Goal: Task Accomplishment & Management: Manage account settings

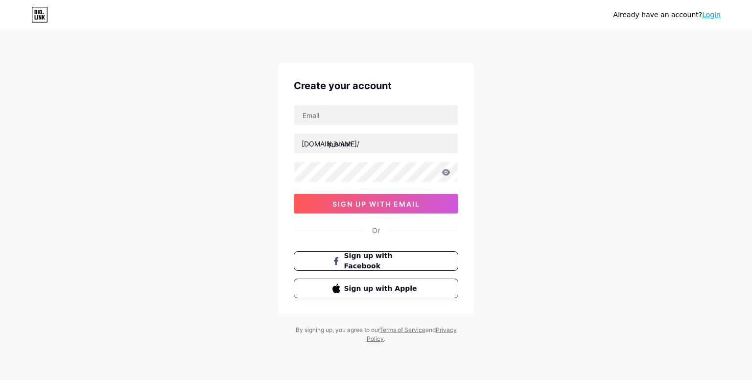
click at [374, 103] on div "Create your account bio.link/ ipismun sign up with email Or Sign up with Facebo…" at bounding box center [376, 188] width 196 height 251
click at [372, 135] on input "ipismun" at bounding box center [376, 144] width 164 height 20
click at [375, 113] on input "text" at bounding box center [376, 115] width 164 height 20
type input "[EMAIL_ADDRESS][DOMAIN_NAME]"
click at [447, 169] on icon at bounding box center [446, 172] width 9 height 7
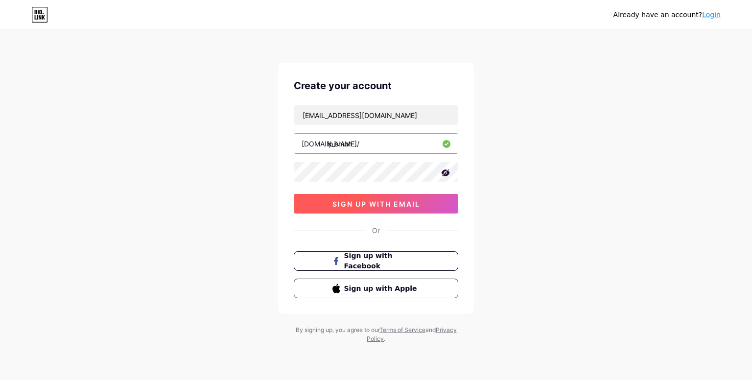
click at [407, 203] on span "sign up with email" at bounding box center [377, 204] width 88 height 8
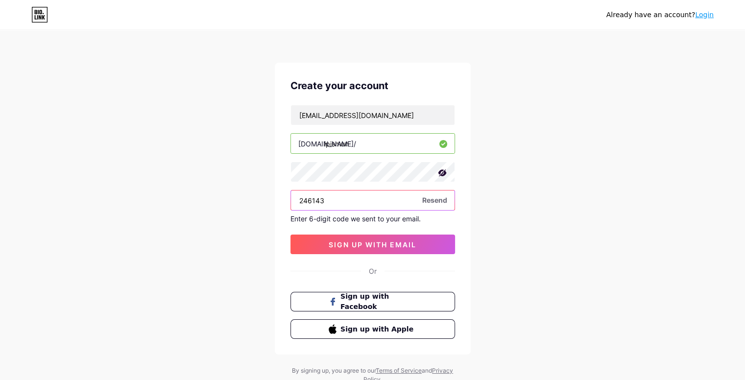
type input "246143"
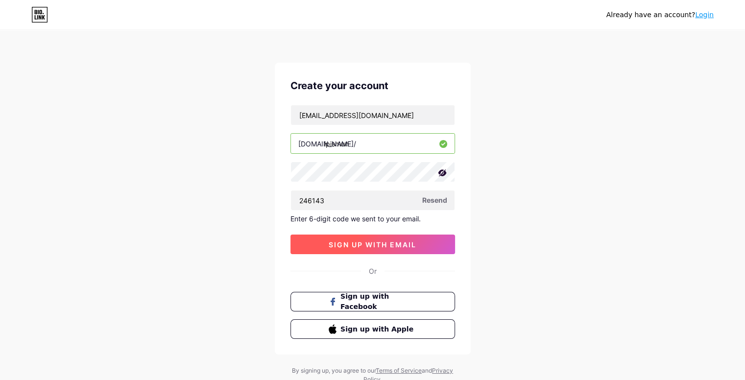
click at [333, 240] on span "sign up with email" at bounding box center [373, 244] width 88 height 8
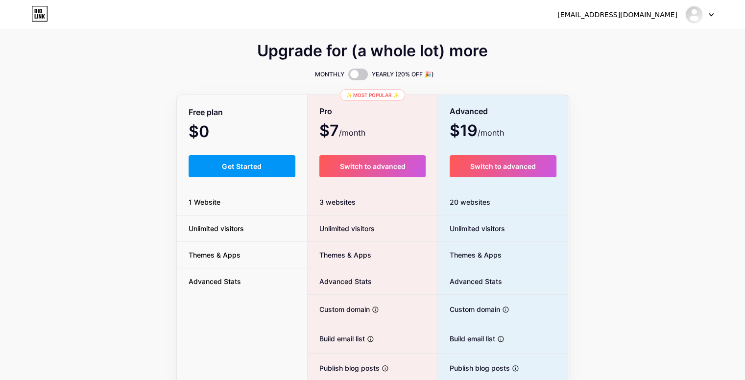
click at [281, 116] on div "Free plan" at bounding box center [242, 112] width 131 height 17
click at [275, 168] on button "Get Started" at bounding box center [242, 166] width 107 height 22
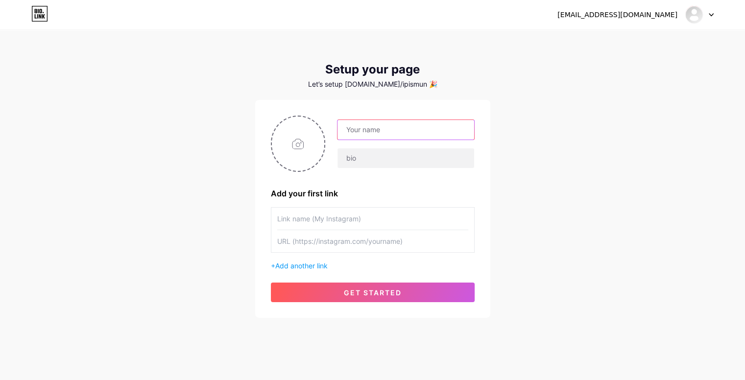
click at [402, 129] on input "text" at bounding box center [405, 130] width 136 height 20
type input "IPIS MUN"
click at [400, 153] on input "text" at bounding box center [405, 158] width 136 height 20
paste input "Where Diplomacy Meets Action | 17–18 Oct 2024 | Indraprastha International Scho…"
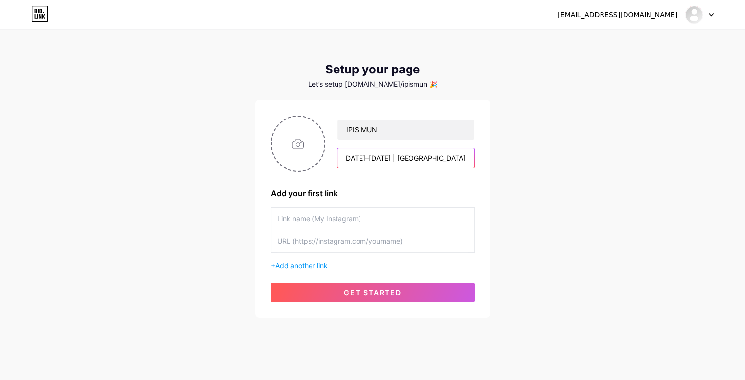
click at [399, 159] on input "Where Diplomacy Meets Action | 17–18 Oct 2024 | Indraprastha International Scho…" at bounding box center [405, 158] width 136 height 20
click at [413, 159] on input "Where Diplomacy Meets Action | 17–18 Oct 2024 | Indraprastha International Scho…" at bounding box center [405, 158] width 136 height 20
click at [459, 162] on input "Where Diplomacy Meets Action | 23–24 August 2024 | Indraprastha International S…" at bounding box center [405, 158] width 136 height 20
type input "Where Diplomacy Meets Action | 23–24 August 2025 | Indraprastha International S…"
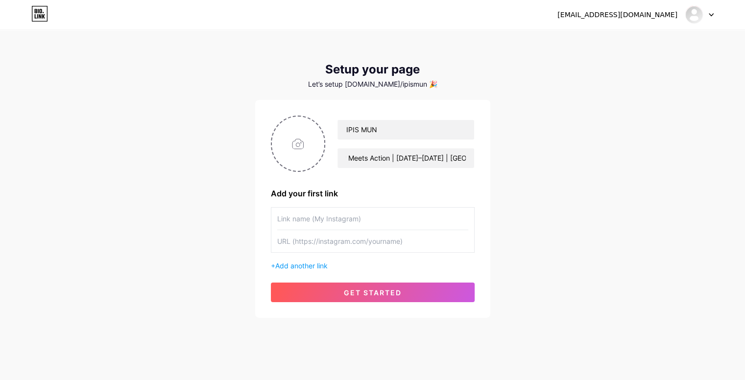
click at [378, 220] on input "text" at bounding box center [372, 219] width 191 height 22
click at [310, 161] on input "file" at bounding box center [298, 144] width 53 height 54
type input "C:\fakepath\IPIS MUN 2.0 LOGO.jpg"
click at [344, 214] on input "text" at bounding box center [372, 219] width 191 height 22
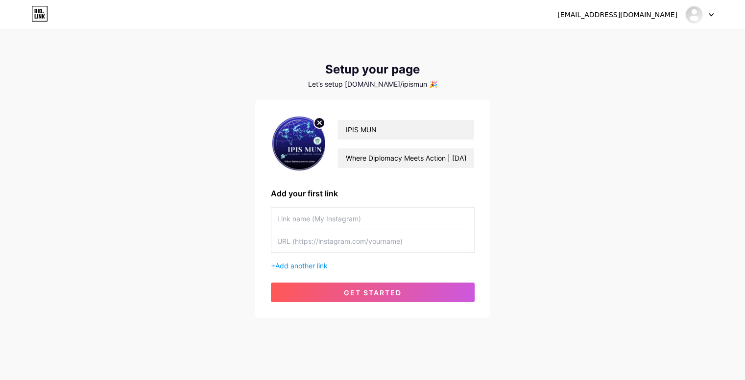
paste input "📄 IPIS MUN 2.0 Brochure"
type input "📄 IPIS MUN 2.0 Brochure"
click at [335, 240] on input "text" at bounding box center [372, 241] width 191 height 22
paste input "[URL][DOMAIN_NAME]"
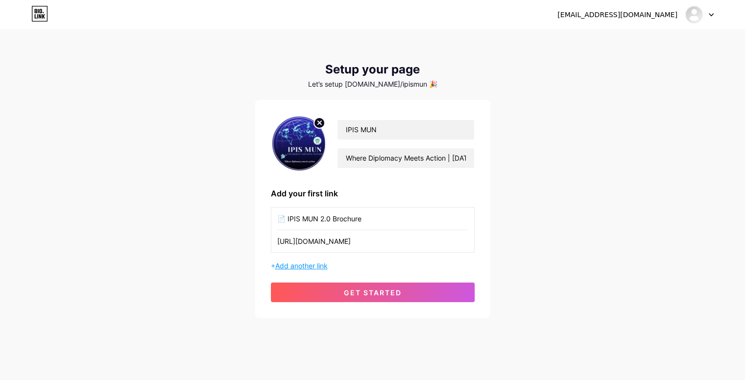
type input "[URL][DOMAIN_NAME]"
click at [319, 264] on span "Add another link" at bounding box center [301, 266] width 52 height 8
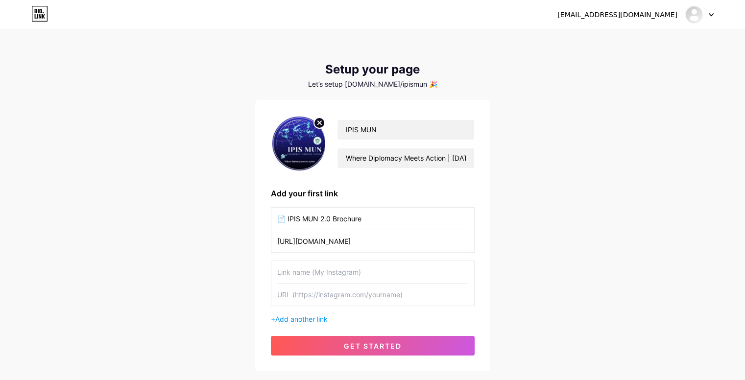
click at [317, 270] on input "text" at bounding box center [372, 272] width 191 height 22
type input "I"
paste input "👤 Individual Delegation Registration"
type input "👤 Individual Delegation Registration"
click at [298, 303] on input "text" at bounding box center [372, 295] width 191 height 22
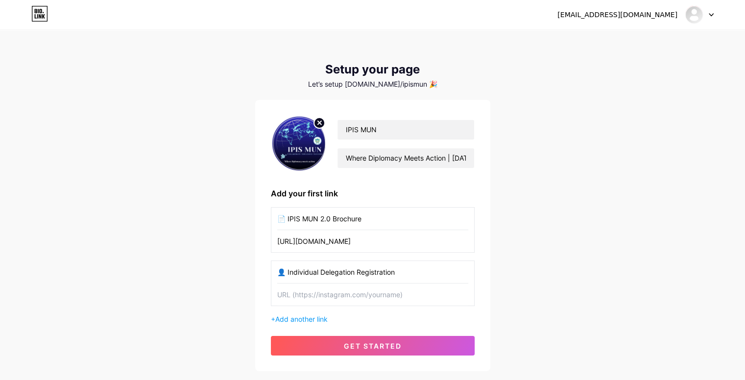
paste input "[URL][DOMAIN_NAME]"
type input "[URL][DOMAIN_NAME]"
click at [300, 320] on span "Add another link" at bounding box center [301, 319] width 52 height 8
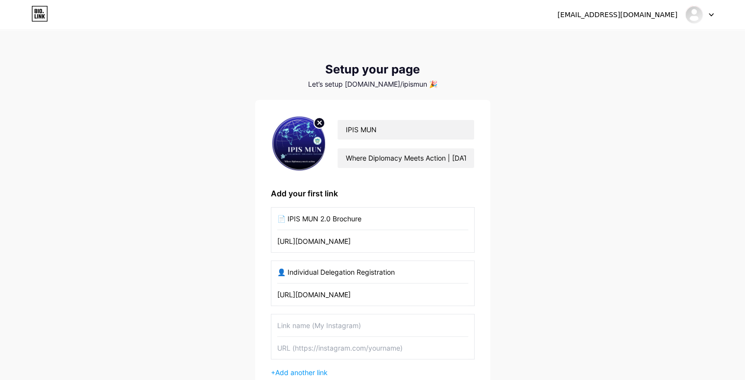
click at [302, 320] on input "text" at bounding box center [372, 325] width 191 height 22
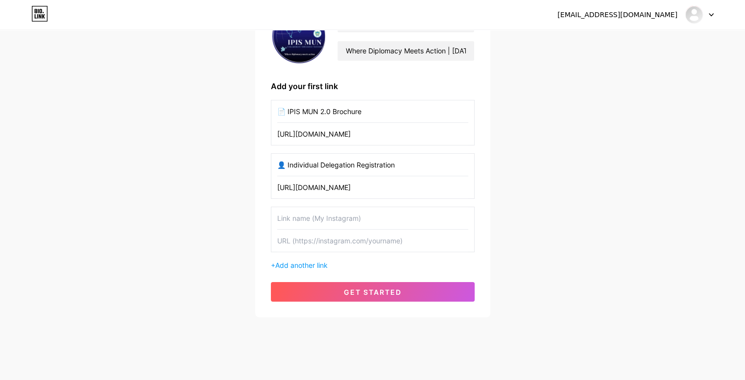
scroll to position [110, 0]
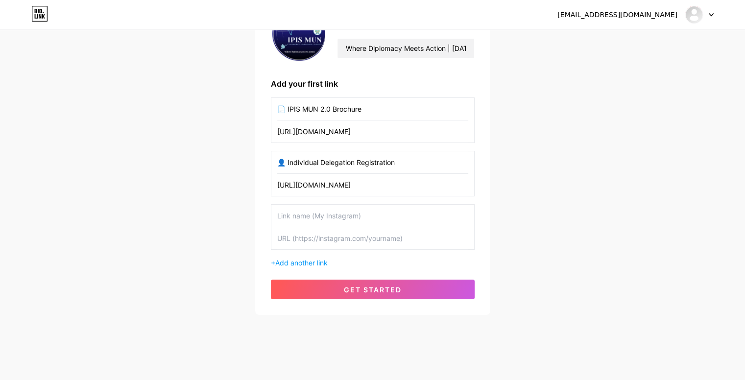
paste input "🏫 School Delegation Registration"
type input "🏫 School Delegation Registration"
click at [335, 241] on input "text" at bounding box center [372, 238] width 191 height 22
paste input "[URL][DOMAIN_NAME]"
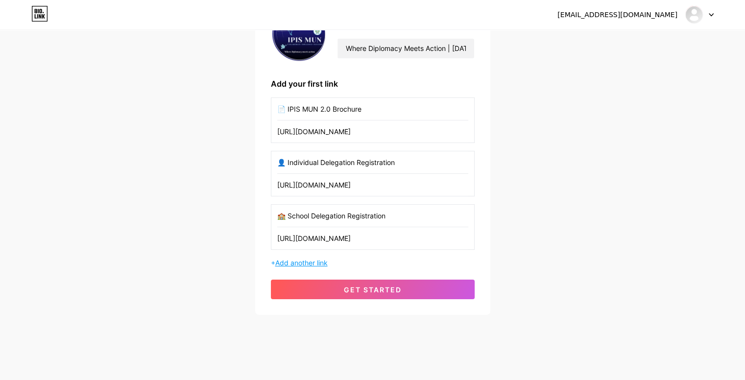
type input "[URL][DOMAIN_NAME]"
click at [321, 261] on span "Add another link" at bounding box center [301, 263] width 52 height 8
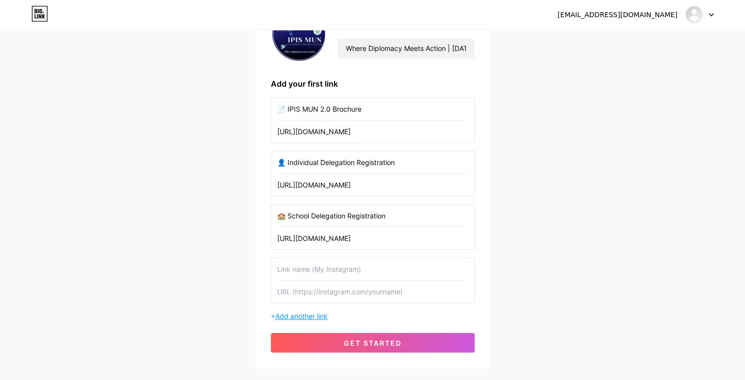
scroll to position [0, 0]
click at [306, 264] on input "text" at bounding box center [372, 269] width 191 height 22
type input "i"
type input "Instagram"
click at [312, 298] on input "text" at bounding box center [372, 292] width 191 height 22
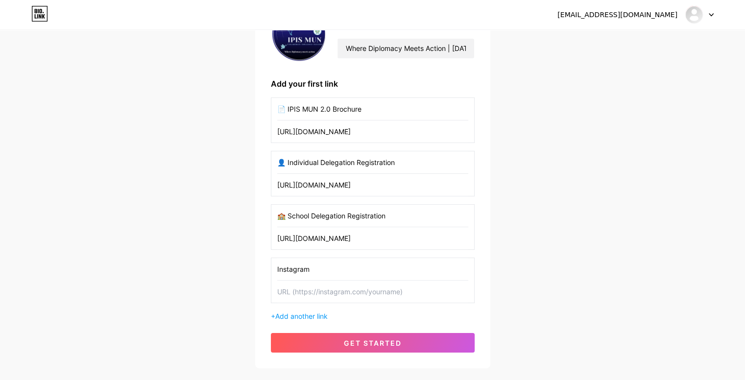
paste input "https://www.instagram.com/ipismun?igsh=MXBnaG5yeGM0ZTMybQ=="
type input "https://www.instagram.com/ipismun?igsh=MXBnaG5yeGM0ZTMybQ=="
click at [287, 312] on span "Add another link" at bounding box center [301, 316] width 52 height 8
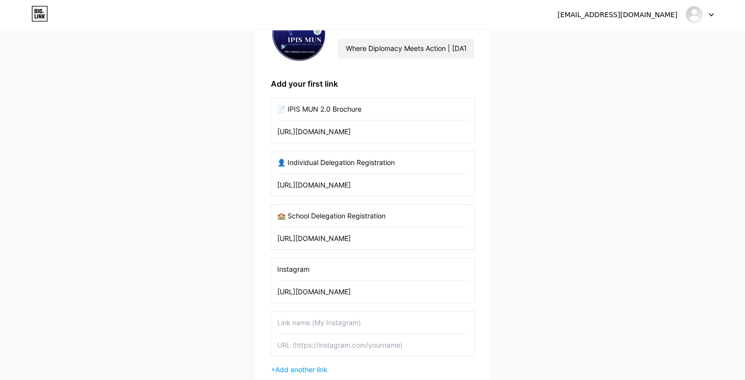
click at [304, 329] on input "text" at bounding box center [372, 322] width 191 height 22
type input "Discord"
click at [390, 340] on input "text" at bounding box center [372, 345] width 191 height 22
paste input "https://l.instagram.com/?u=https%3A%2F%2Fdiscord.gg%2FRErpJeeVgM%3Ffbclid%3DPAZ…"
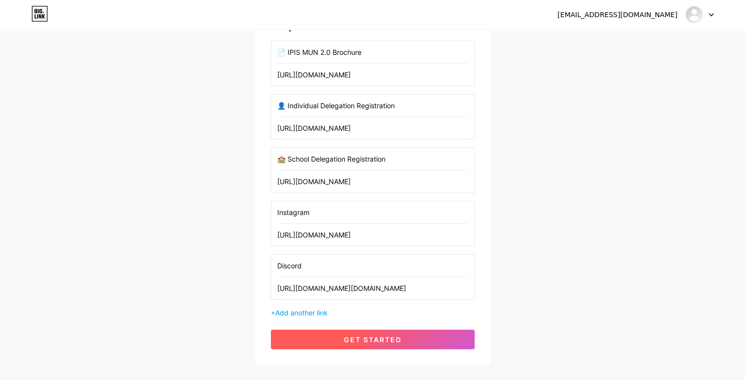
type input "https://l.instagram.com/?u=https%3A%2F%2Fdiscord.gg%2FRErpJeeVgM%3Ffbclid%3DPAZ…"
drag, startPoint x: 426, startPoint y: 333, endPoint x: 431, endPoint y: 308, distance: 25.6
click at [431, 308] on div "IPIS MUN Where Diplomacy Meets Action | 23–24 August 2025 | Indraprastha Intern…" at bounding box center [373, 149] width 204 height 400
click at [419, 332] on button "get started" at bounding box center [373, 340] width 204 height 20
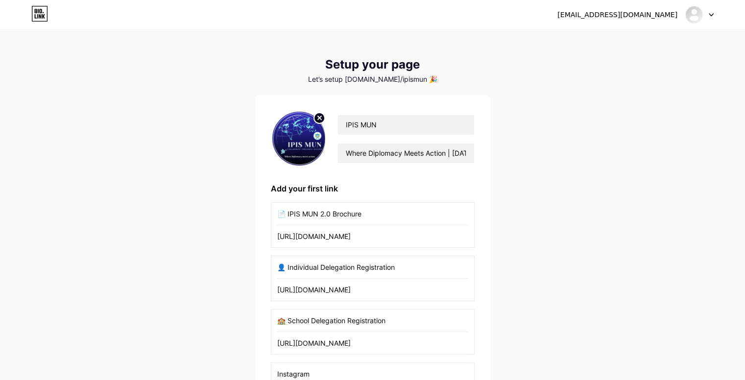
scroll to position [220, 0]
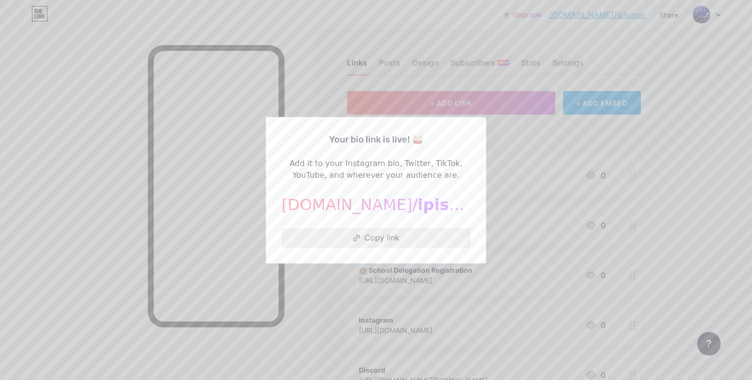
click at [410, 237] on button "Copy link" at bounding box center [376, 238] width 189 height 20
click at [517, 206] on div at bounding box center [376, 190] width 752 height 380
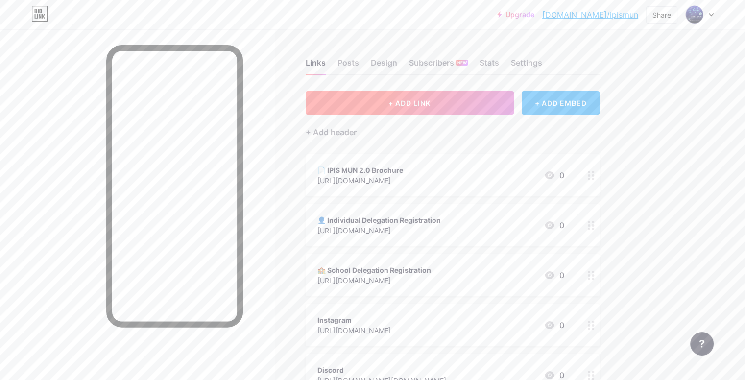
click at [482, 108] on button "+ ADD LINK" at bounding box center [410, 103] width 208 height 24
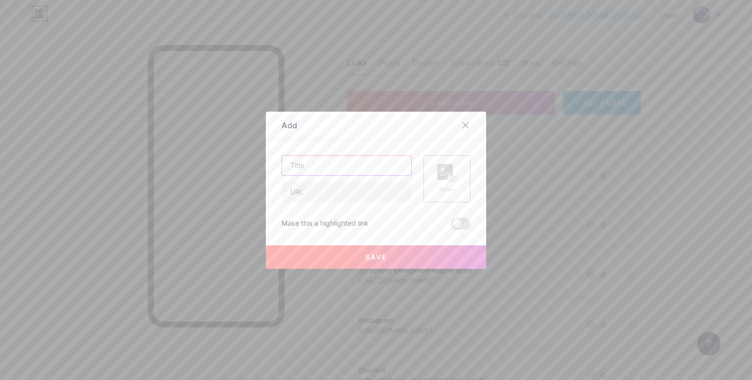
click at [380, 162] on input "text" at bounding box center [346, 166] width 129 height 20
type input "IPL Registrations"
click at [366, 197] on input "text" at bounding box center [346, 192] width 129 height 20
paste input "[URL][DOMAIN_NAME]"
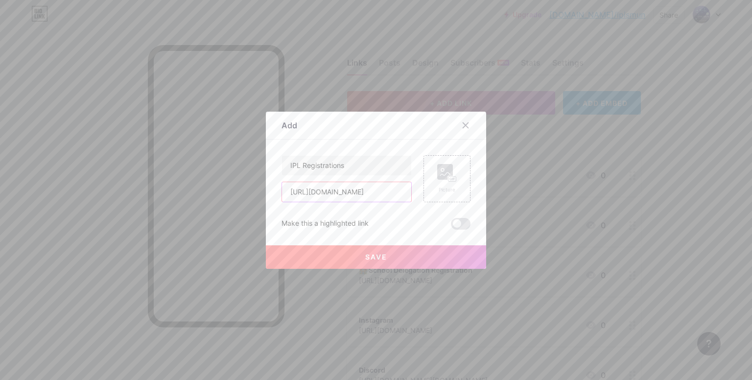
type input "[URL][DOMAIN_NAME]"
click at [372, 261] on button "Save" at bounding box center [376, 257] width 220 height 24
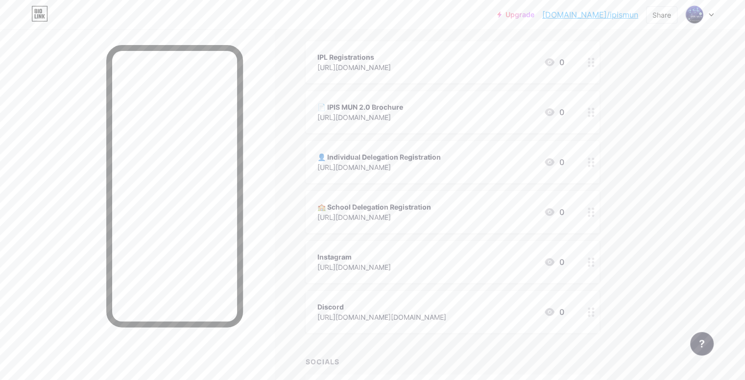
scroll to position [114, 0]
drag, startPoint x: 444, startPoint y: 63, endPoint x: 447, endPoint y: 120, distance: 57.8
click at [447, 120] on span "IPL Registrations https://docs.google.com/forms/d/e/1FAIpQLSfEG_Ro0wkskRiZXW5Wj…" at bounding box center [453, 187] width 294 height 292
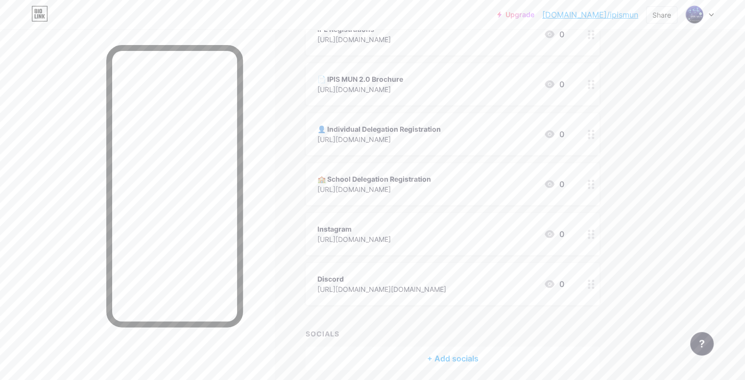
scroll to position [141, 0]
click at [694, 104] on div "Upgrade bio.link/ipismu... bio.link/ipismun Share Switch accounts IPIS MUN bio.…" at bounding box center [372, 139] width 745 height 560
click at [641, 178] on div "Links Posts Design Subscribers NEW Stats Settings + ADD LINK + ADD EMBED + Add …" at bounding box center [320, 153] width 641 height 531
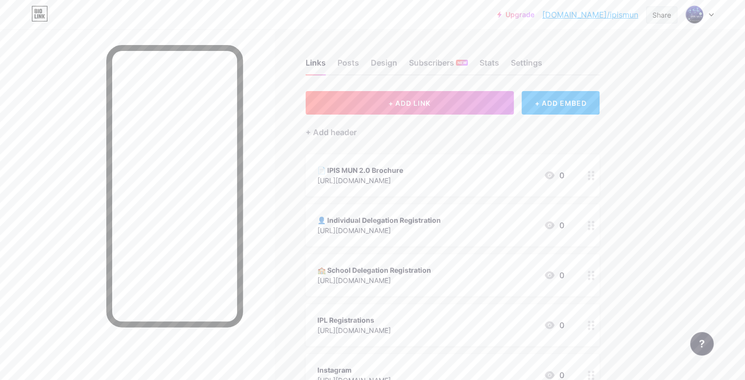
click at [656, 18] on div "Share" at bounding box center [661, 15] width 19 height 10
click at [598, 48] on div "Copy link" at bounding box center [604, 51] width 146 height 24
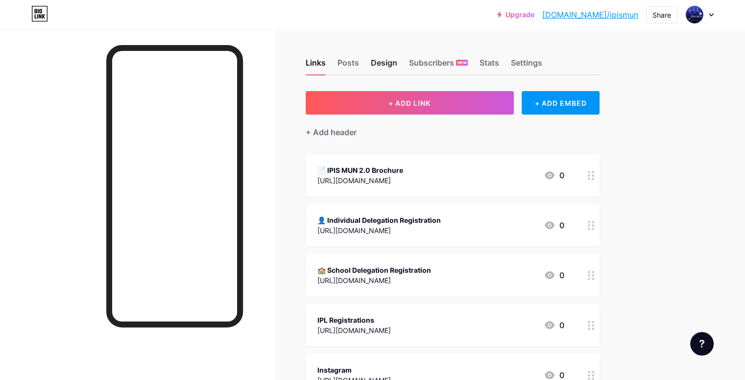
click at [397, 67] on div "Design" at bounding box center [384, 66] width 26 height 18
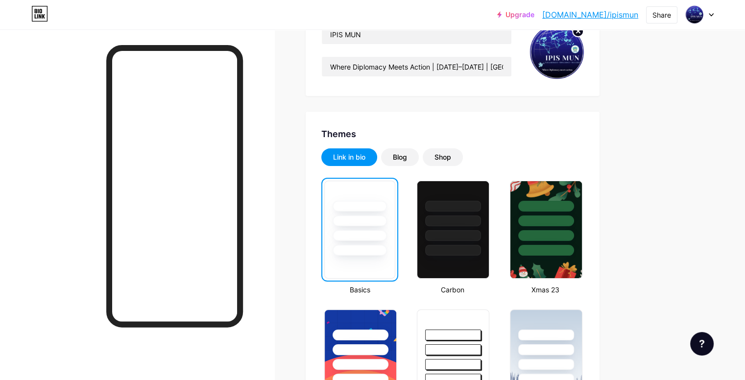
scroll to position [137, 0]
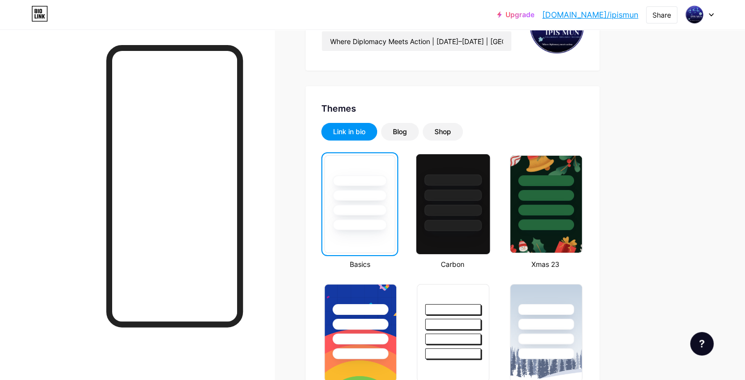
click at [488, 187] on div at bounding box center [452, 192] width 73 height 77
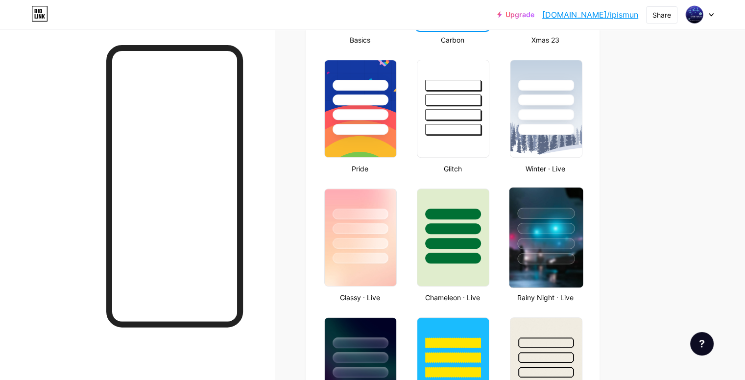
scroll to position [362, 0]
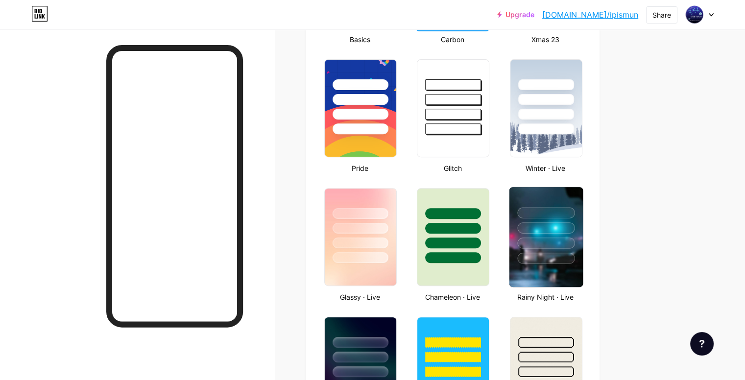
click at [575, 259] on div at bounding box center [545, 258] width 57 height 11
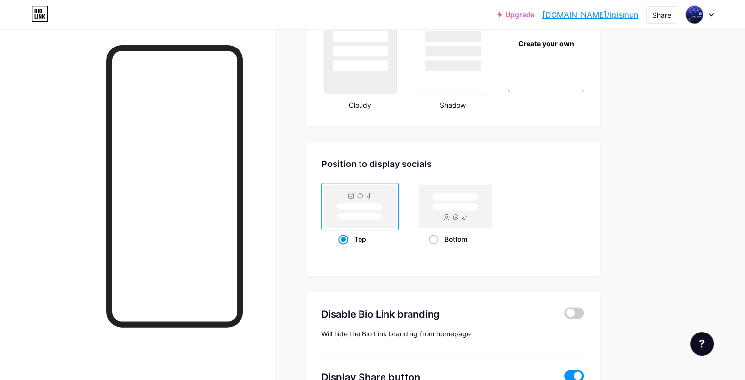
scroll to position [1200, 0]
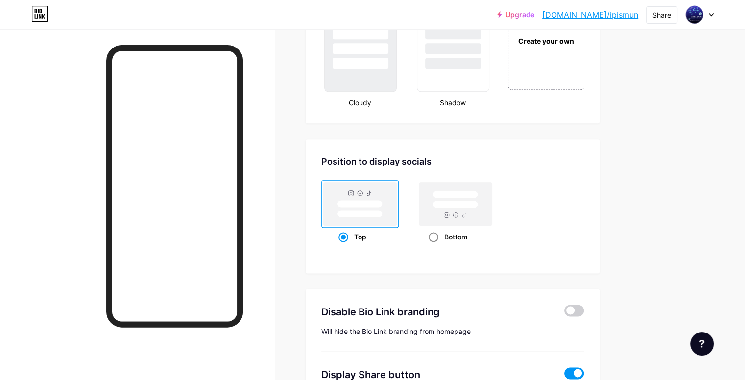
click at [473, 203] on rect at bounding box center [455, 203] width 73 height 43
click at [435, 246] on input "Bottom" at bounding box center [432, 249] width 6 height 6
radio input "true"
click at [397, 206] on rect at bounding box center [360, 203] width 73 height 43
click at [345, 246] on input "Top" at bounding box center [341, 249] width 6 height 6
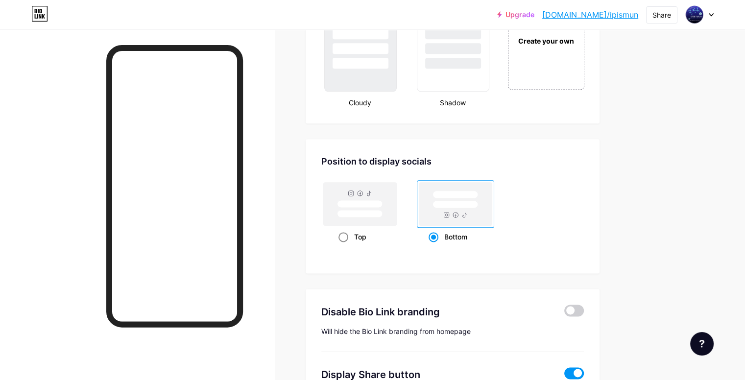
radio input "true"
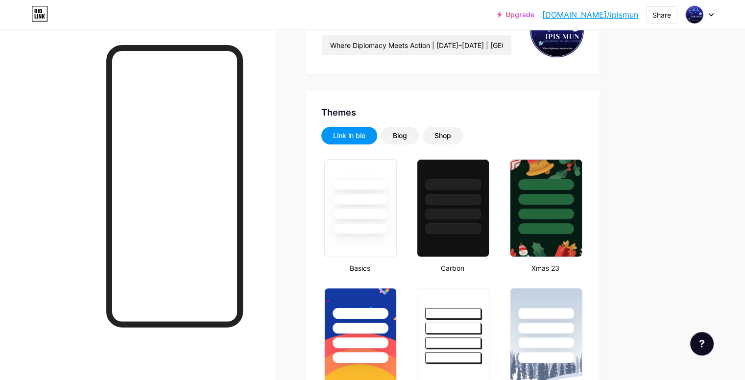
scroll to position [0, 0]
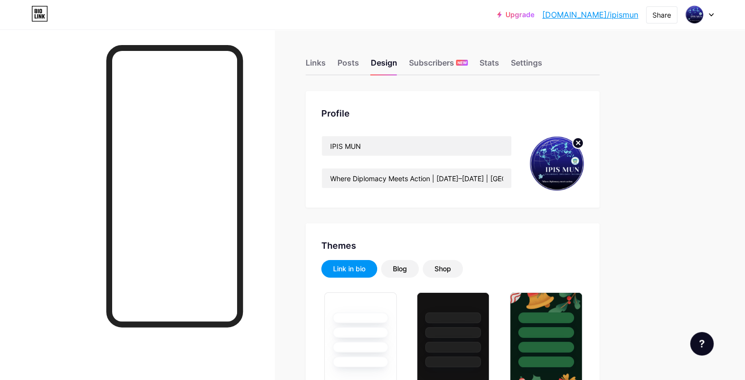
click at [401, 69] on div "Links Posts Design Subscribers NEW Stats Settings" at bounding box center [453, 58] width 294 height 34
click at [359, 68] on div "Posts" at bounding box center [348, 66] width 22 height 18
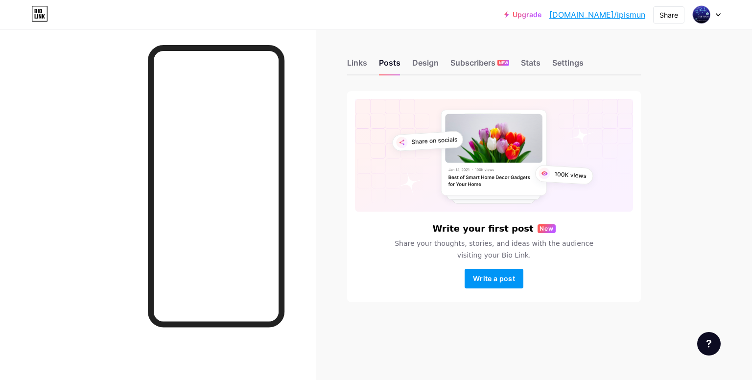
click at [369, 63] on div "Links Posts Design Subscribers NEW Stats Settings" at bounding box center [494, 58] width 294 height 34
click at [363, 62] on div "Links" at bounding box center [357, 66] width 20 height 18
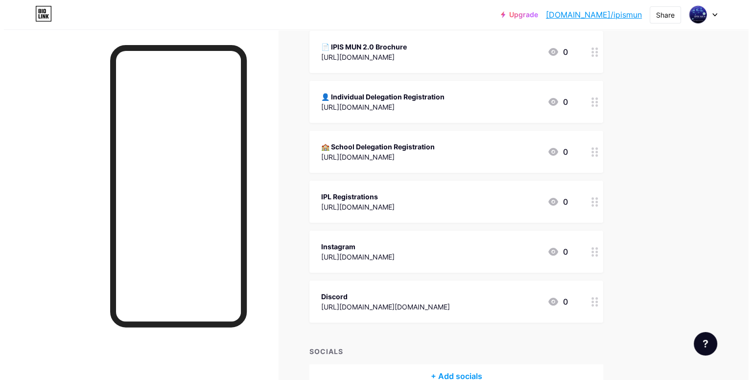
scroll to position [179, 0]
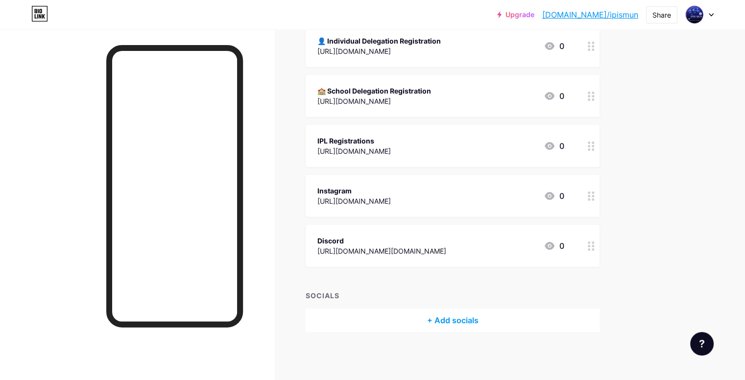
click at [492, 317] on div "+ Add socials" at bounding box center [453, 321] width 294 height 24
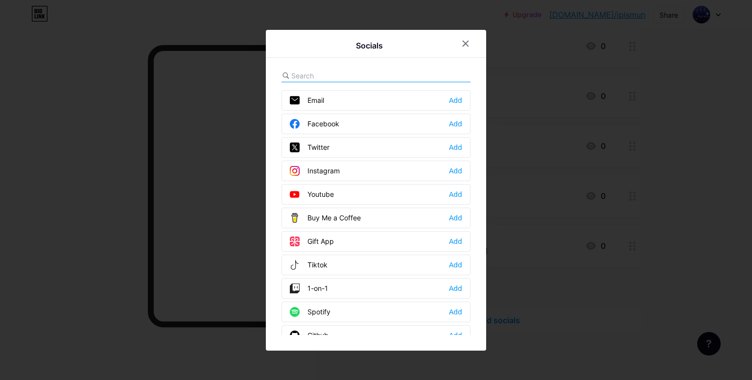
click at [338, 167] on div "Instagram Add" at bounding box center [376, 171] width 189 height 21
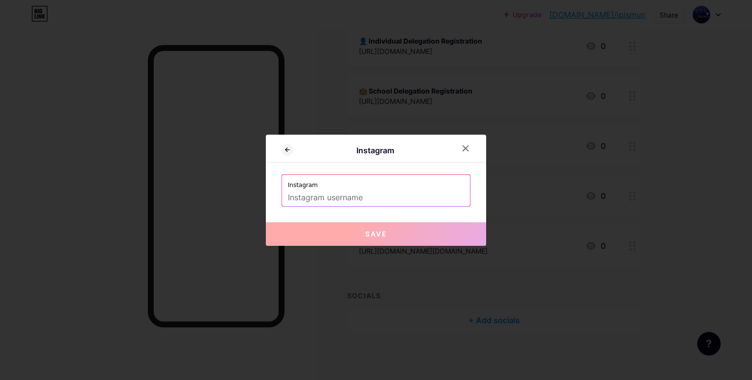
click at [351, 182] on label "Instagram" at bounding box center [376, 182] width 176 height 15
click at [347, 191] on input "text" at bounding box center [376, 198] width 176 height 17
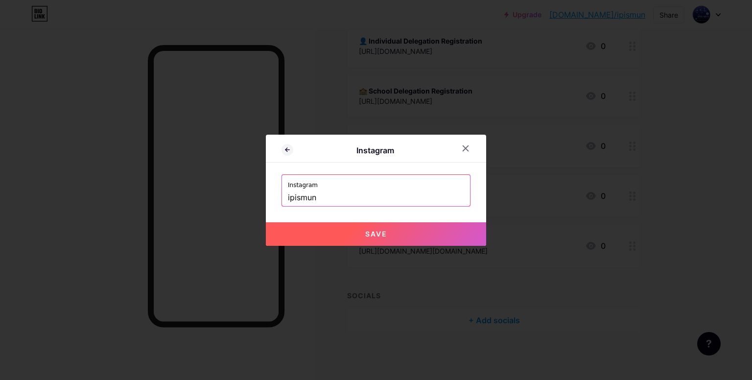
click at [348, 243] on button "Save" at bounding box center [376, 234] width 220 height 24
type input "https://instagram.com/ipismun"
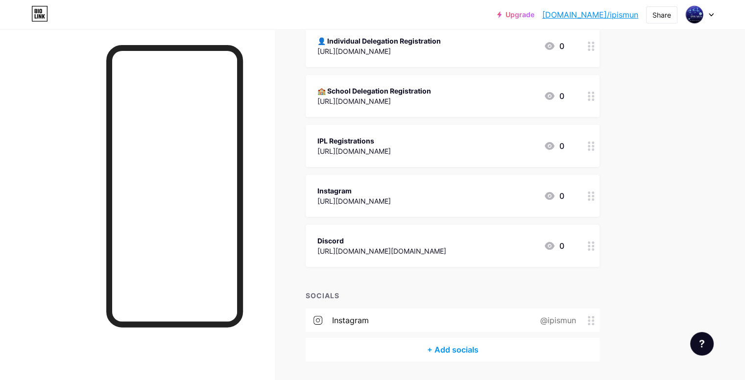
click at [468, 353] on div "+ Add socials" at bounding box center [453, 350] width 294 height 24
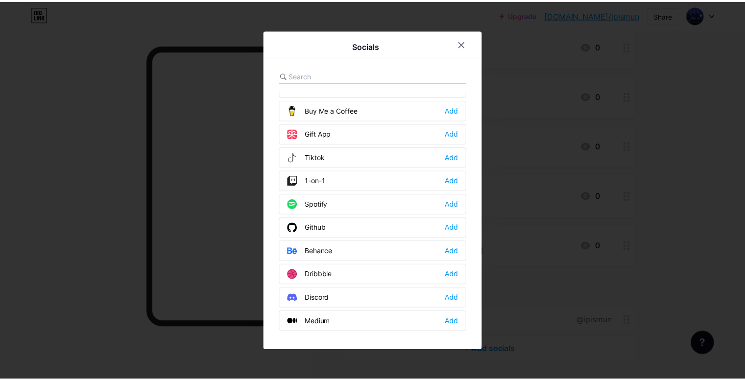
scroll to position [108, 0]
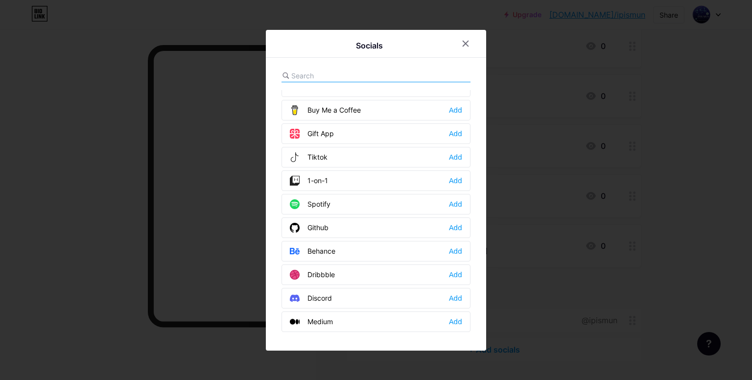
click at [342, 302] on div "Discord Add" at bounding box center [376, 298] width 189 height 21
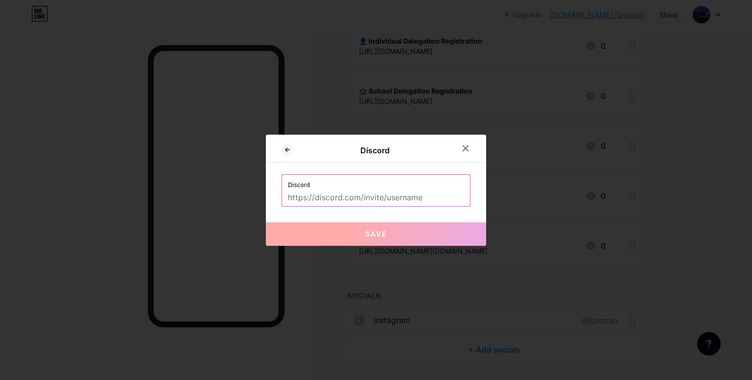
click at [445, 185] on label "Discord" at bounding box center [376, 182] width 176 height 15
click at [432, 198] on input "text" at bounding box center [376, 198] width 176 height 17
paste input "[URL][DOMAIN_NAME]"
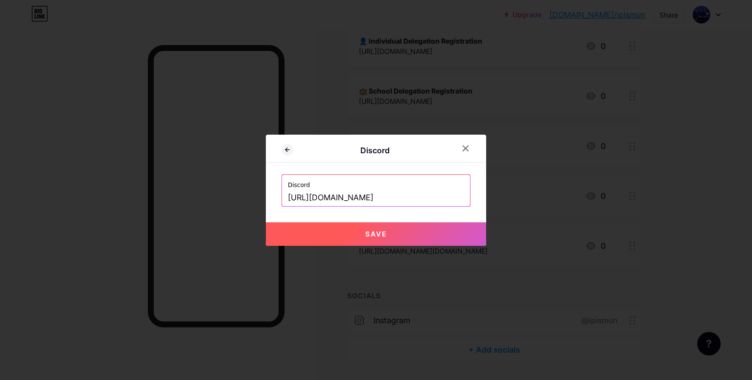
type input "[URL][DOMAIN_NAME]"
click at [421, 234] on button "Save" at bounding box center [376, 234] width 220 height 24
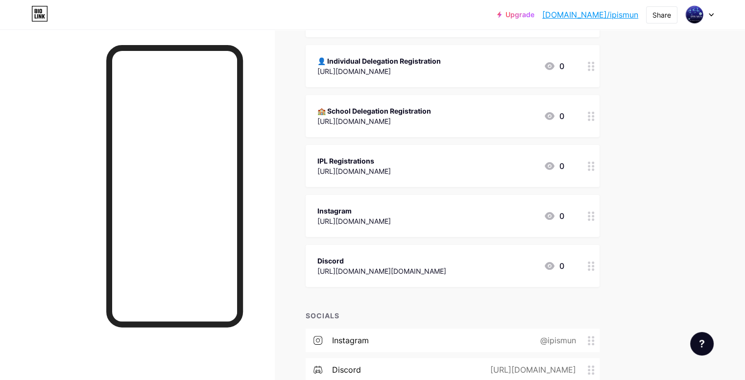
scroll to position [159, 0]
click at [594, 265] on circle at bounding box center [593, 266] width 2 height 2
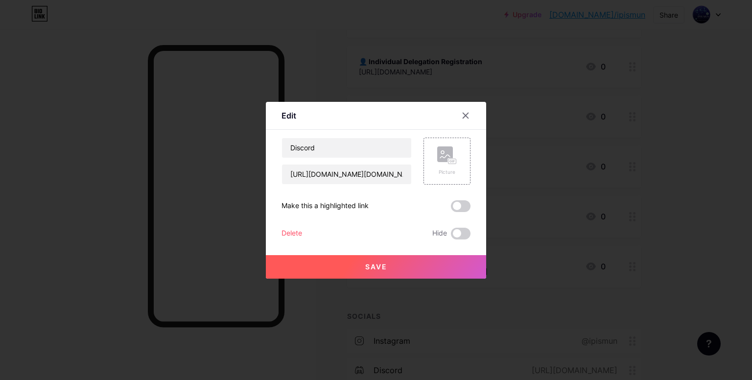
click at [294, 231] on div "Delete" at bounding box center [292, 234] width 21 height 12
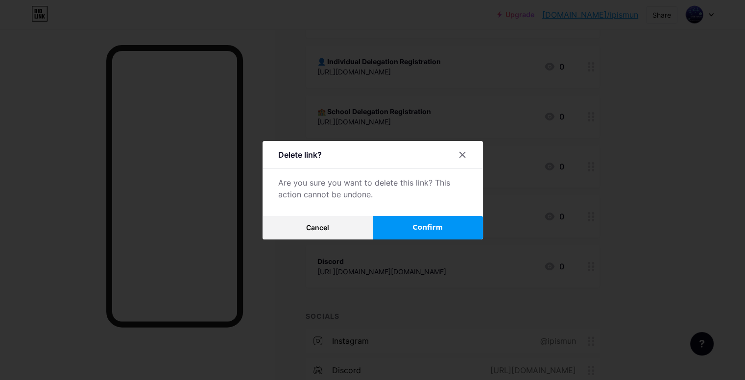
click at [411, 235] on button "Confirm" at bounding box center [428, 228] width 110 height 24
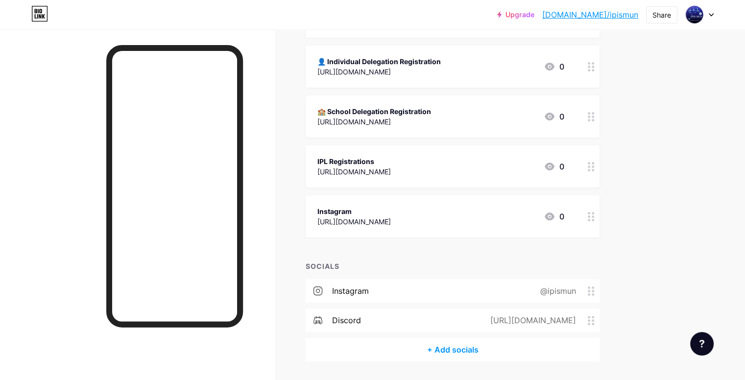
click at [599, 216] on div at bounding box center [591, 216] width 17 height 42
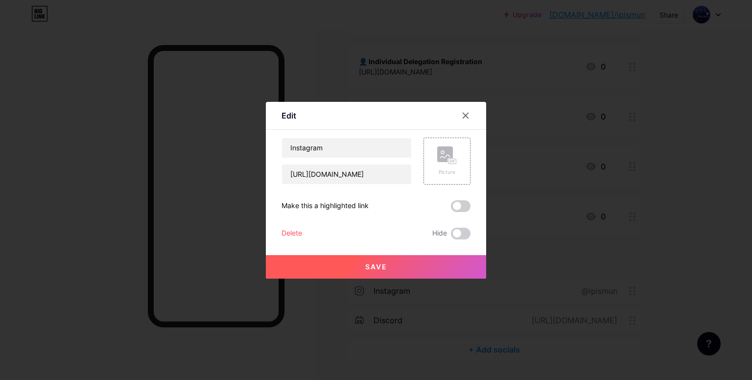
click at [290, 234] on div "Delete" at bounding box center [292, 234] width 21 height 12
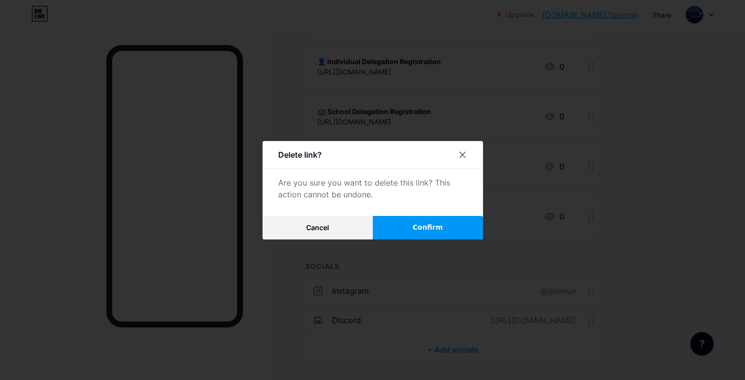
click at [408, 228] on button "Confirm" at bounding box center [428, 228] width 110 height 24
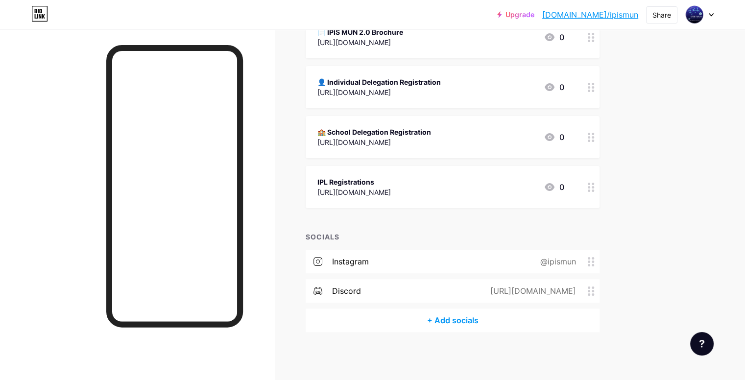
scroll to position [0, 0]
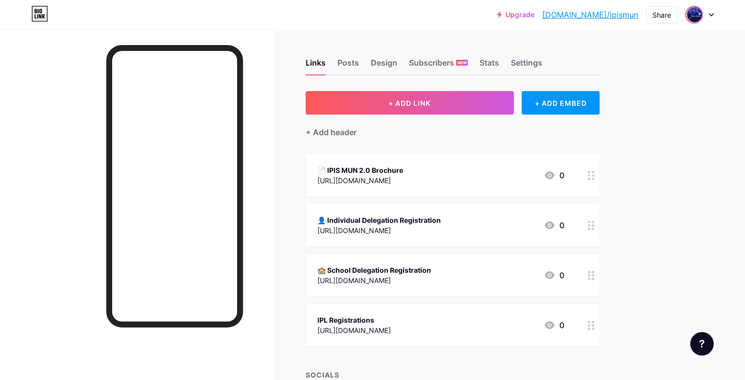
click at [699, 13] on img at bounding box center [694, 15] width 16 height 16
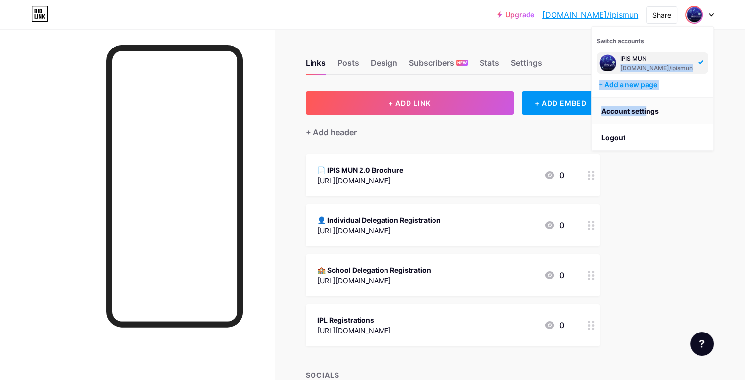
drag, startPoint x: 656, startPoint y: 58, endPoint x: 646, endPoint y: 111, distance: 54.4
click at [646, 111] on div "Switch accounts IPIS MUN bio.link/ipismun + Add a new page Account settings Log…" at bounding box center [652, 88] width 122 height 125
drag, startPoint x: 697, startPoint y: 175, endPoint x: 729, endPoint y: 138, distance: 49.0
click at [729, 138] on div "Upgrade bio.link/ipismu... bio.link/ipismun Share Switch accounts IPIS MUN bio.…" at bounding box center [372, 259] width 745 height 519
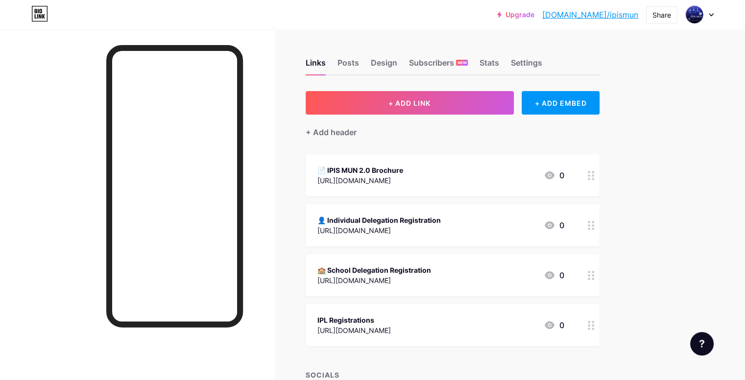
click at [705, 14] on div at bounding box center [699, 15] width 28 height 18
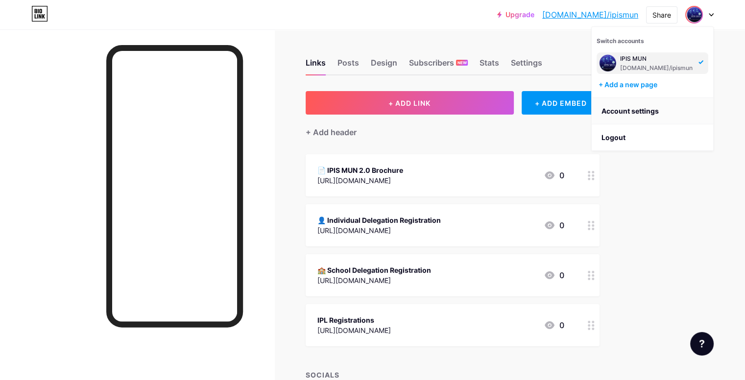
click at [658, 117] on link "Account settings" at bounding box center [652, 111] width 121 height 26
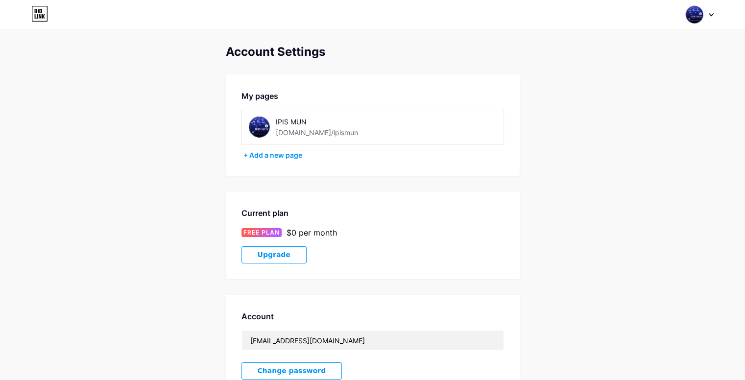
click at [264, 128] on img at bounding box center [259, 127] width 22 height 22
click at [272, 120] on div "IPIS MUN bio.link/ipismun" at bounding box center [331, 127] width 167 height 22
click at [300, 129] on div "[DOMAIN_NAME]/ipismun" at bounding box center [317, 132] width 82 height 10
click at [253, 128] on img at bounding box center [259, 127] width 22 height 22
click at [701, 22] on span at bounding box center [694, 14] width 19 height 19
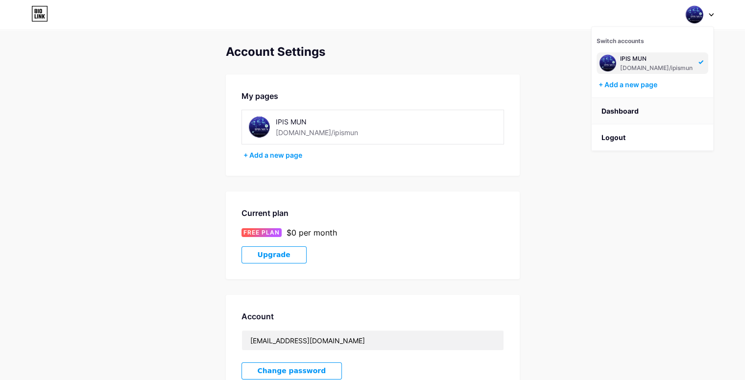
click at [630, 114] on link "Dashboard" at bounding box center [652, 111] width 121 height 26
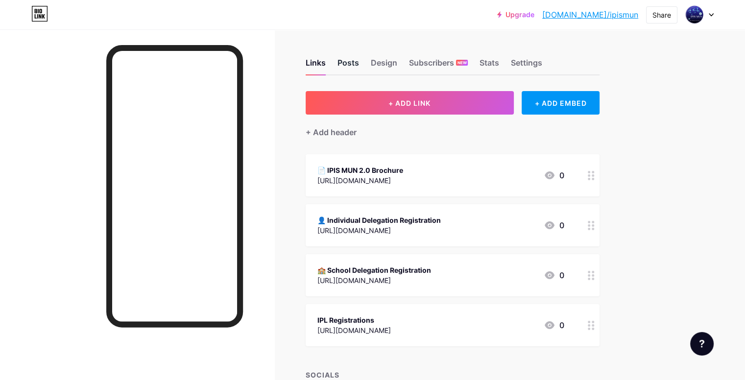
click at [359, 63] on div "Posts" at bounding box center [348, 66] width 22 height 18
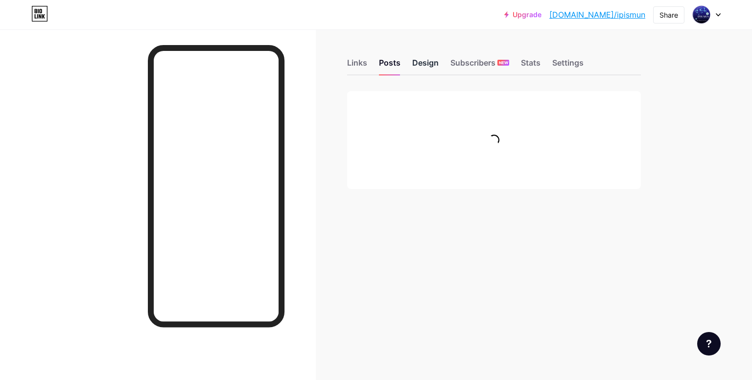
click at [422, 63] on div "Design" at bounding box center [425, 66] width 26 height 18
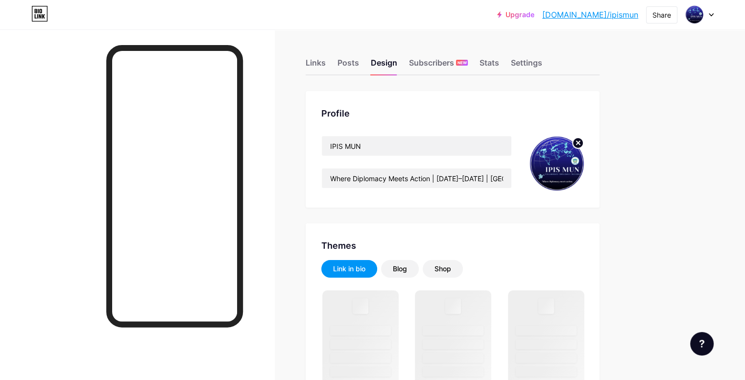
click at [584, 183] on img at bounding box center [555, 164] width 56 height 56
click at [583, 142] on circle at bounding box center [578, 143] width 11 height 11
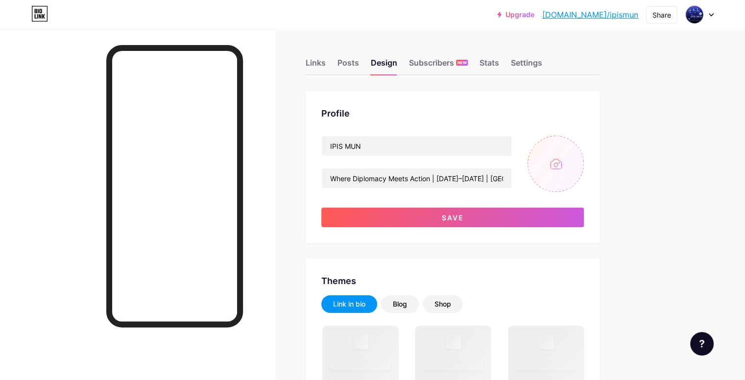
click at [584, 180] on input "file" at bounding box center [555, 164] width 56 height 56
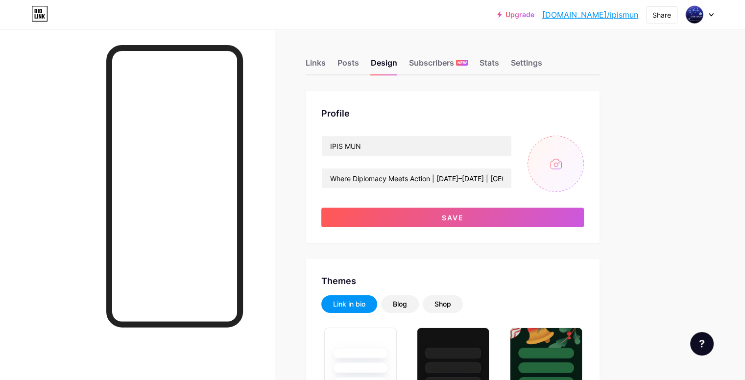
type input "C:\fakepath\IPIS MUN 2.0 Without bg.png"
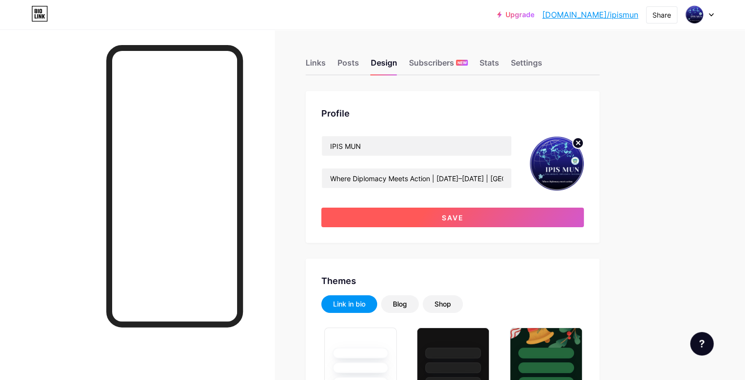
click at [423, 226] on button "Save" at bounding box center [452, 218] width 263 height 20
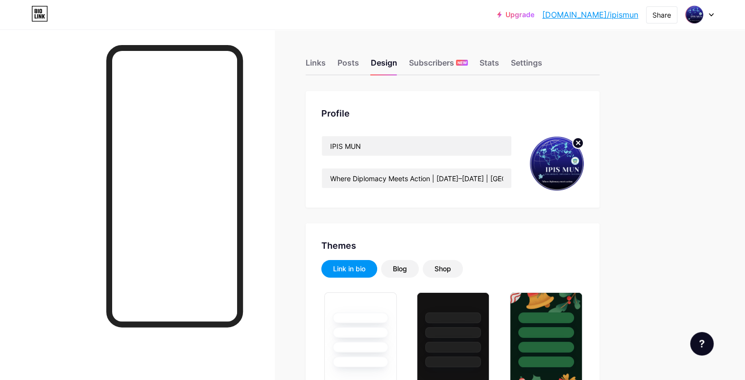
click at [586, 13] on link "[DOMAIN_NAME]/ipismun" at bounding box center [590, 15] width 96 height 12
click at [378, 66] on div "Links Posts Design Subscribers NEW Stats Settings" at bounding box center [453, 58] width 294 height 34
click at [326, 63] on div "Links" at bounding box center [316, 66] width 20 height 18
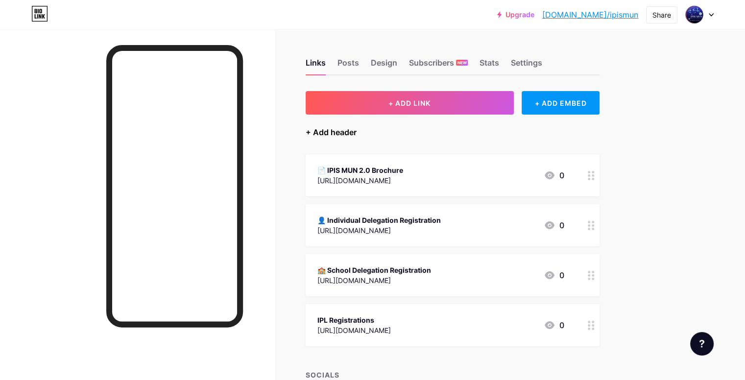
click at [357, 132] on div "+ Add header" at bounding box center [331, 132] width 51 height 12
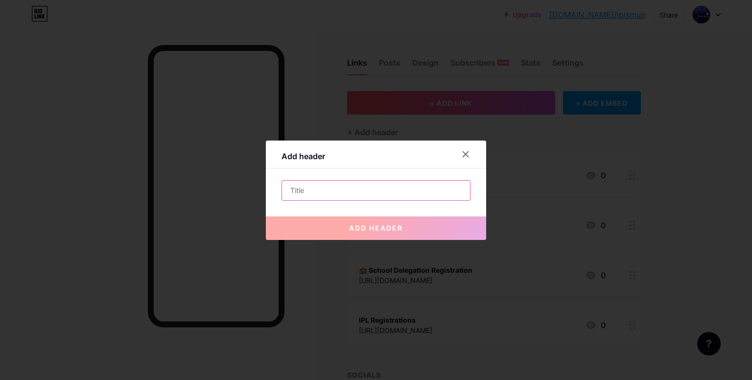
click at [365, 189] on input "text" at bounding box center [376, 191] width 188 height 20
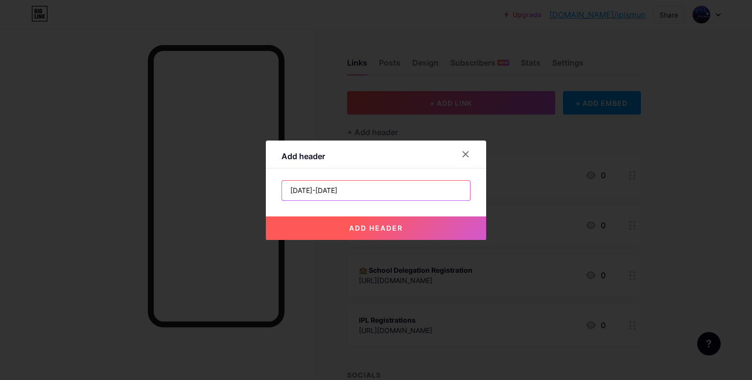
type input "[DATE]-[DATE]"
click at [376, 228] on span "add header" at bounding box center [376, 228] width 54 height 8
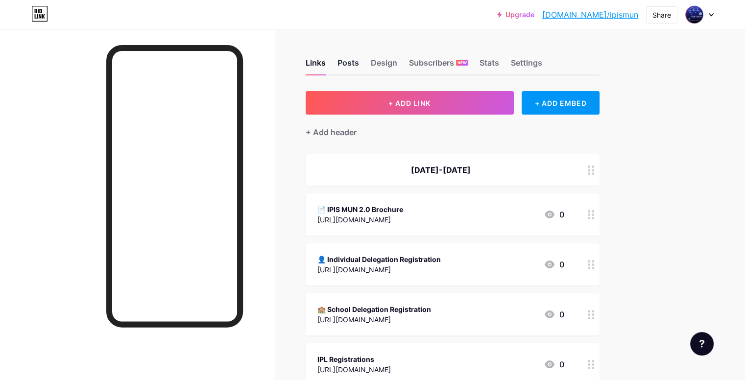
click at [359, 62] on div "Posts" at bounding box center [348, 66] width 22 height 18
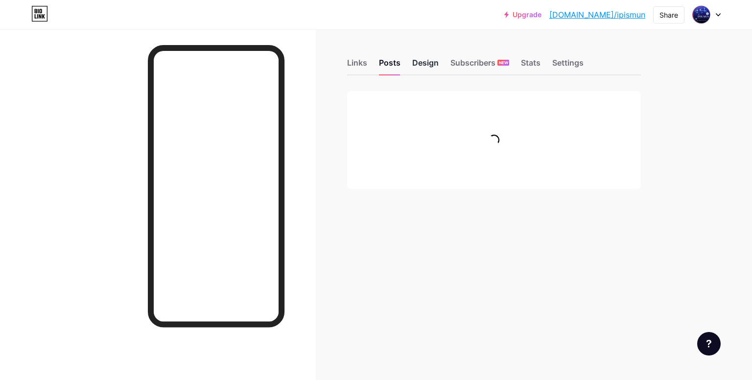
click at [415, 66] on div "Design" at bounding box center [425, 66] width 26 height 18
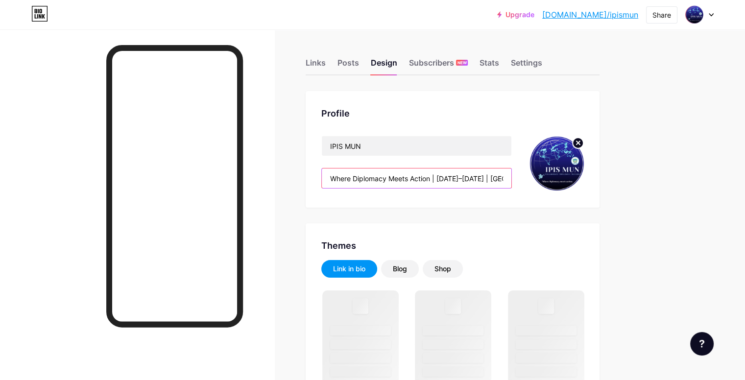
click at [477, 176] on input "Where Diplomacy Meets Action | 23–24 August 2025 | Indraprastha International S…" at bounding box center [417, 178] width 190 height 20
click at [474, 175] on input "Where Diplomacy Meets Action | 23–24 August 2025 | Indraprastha International S…" at bounding box center [417, 178] width 190 height 20
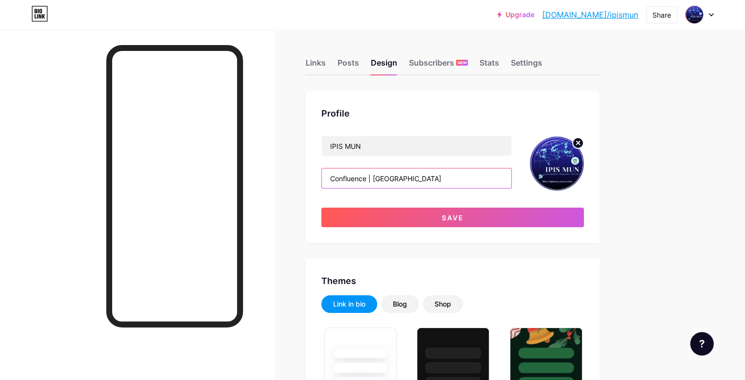
click at [415, 180] on input "Confluence | Indraprastha International School" at bounding box center [417, 178] width 190 height 20
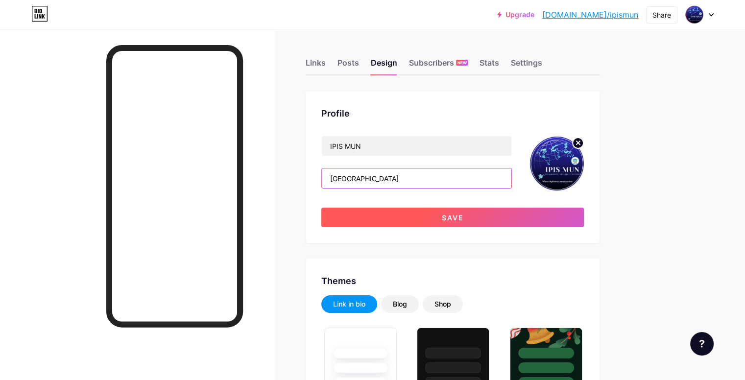
type input "Indraprastha International School"
click at [431, 221] on button "Save" at bounding box center [452, 218] width 263 height 20
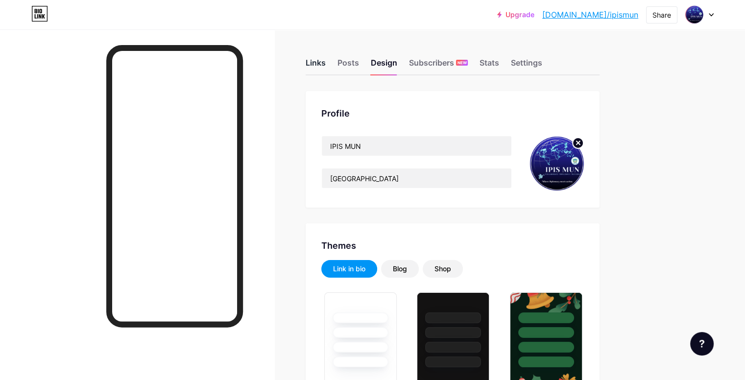
click at [326, 65] on div "Links" at bounding box center [316, 66] width 20 height 18
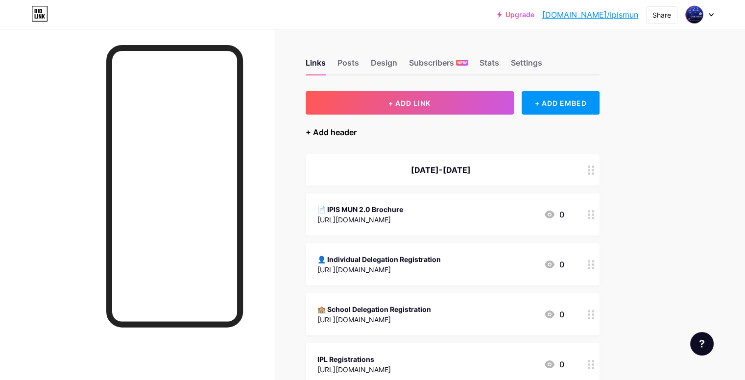
click at [357, 134] on div "+ Add header" at bounding box center [331, 132] width 51 height 12
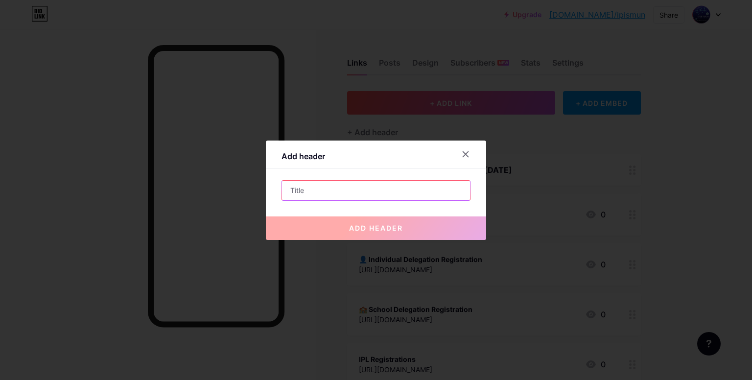
click at [376, 193] on input "text" at bounding box center [376, 191] width 188 height 20
paste input "Confluence · Influence · Succeed"
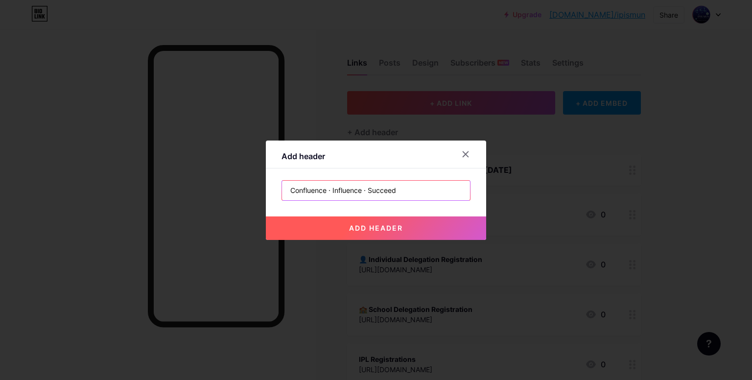
type input "Confluence · Influence · Succeed"
click at [343, 235] on button "add header" at bounding box center [376, 228] width 220 height 24
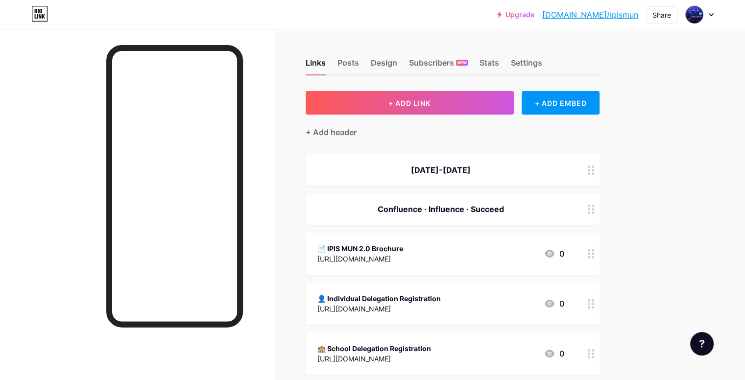
click at [599, 12] on link "[DOMAIN_NAME]/ipismun" at bounding box center [590, 15] width 96 height 12
click at [531, 216] on div "Confluence · Influence · Succeed" at bounding box center [453, 208] width 294 height 31
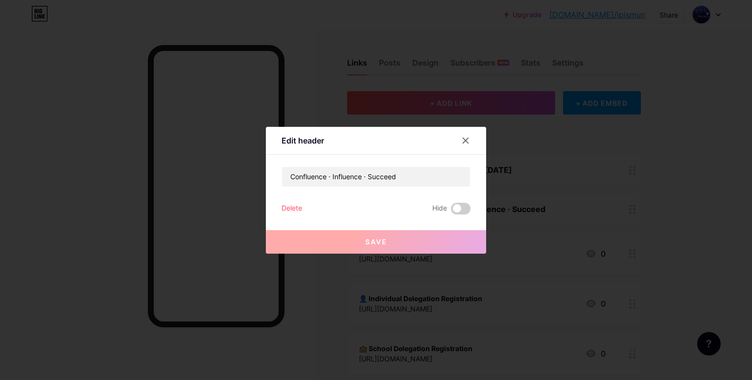
click at [515, 187] on div at bounding box center [376, 190] width 752 height 380
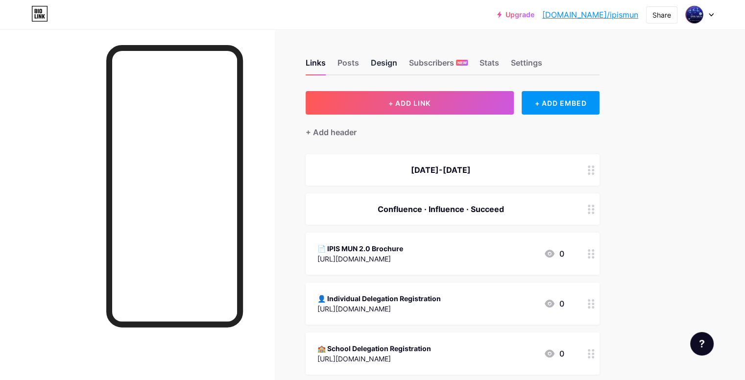
click at [397, 67] on div "Design" at bounding box center [384, 66] width 26 height 18
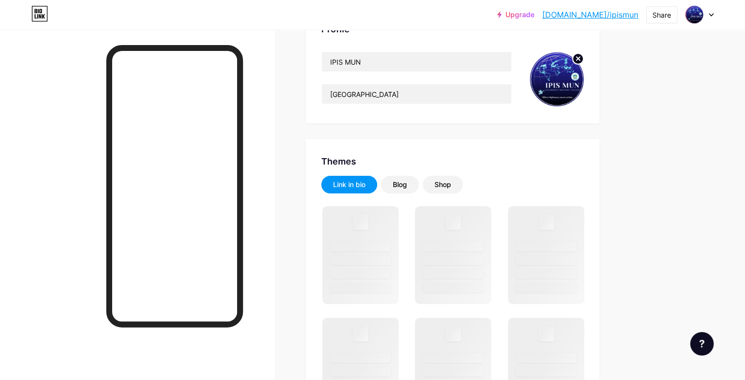
scroll to position [177, 0]
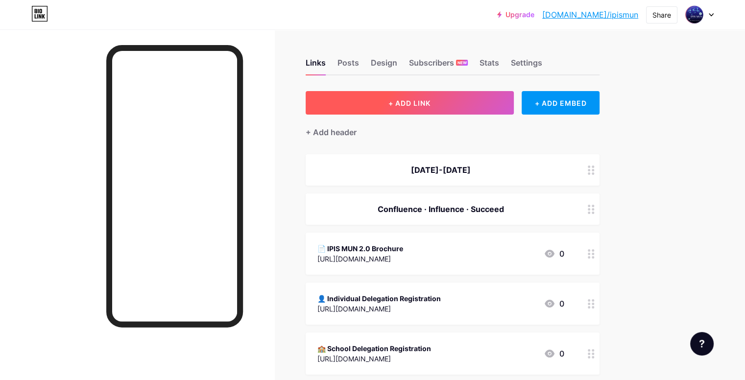
click at [514, 101] on button "+ ADD LINK" at bounding box center [410, 103] width 208 height 24
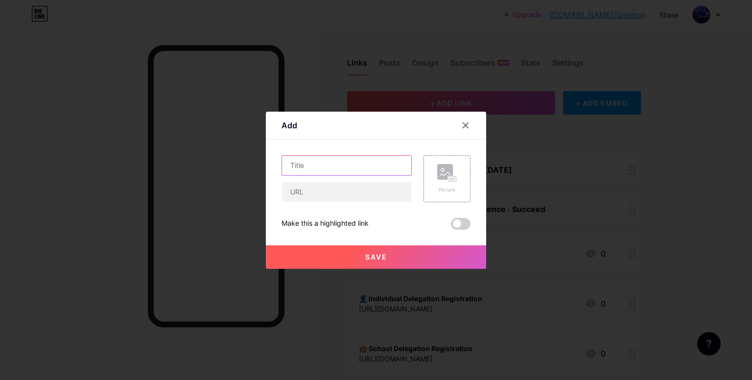
click at [379, 163] on input "text" at bounding box center [346, 166] width 129 height 20
type input "P"
type input "Committee Matrix"
click at [372, 183] on input "text" at bounding box center [346, 192] width 129 height 20
paste input "[URL][DOMAIN_NAME]"
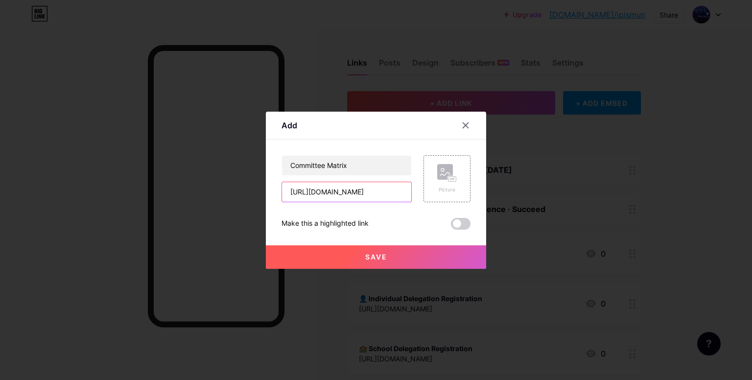
scroll to position [0, 255]
type input "[URL][DOMAIN_NAME]"
click at [370, 261] on button "Save" at bounding box center [376, 257] width 220 height 24
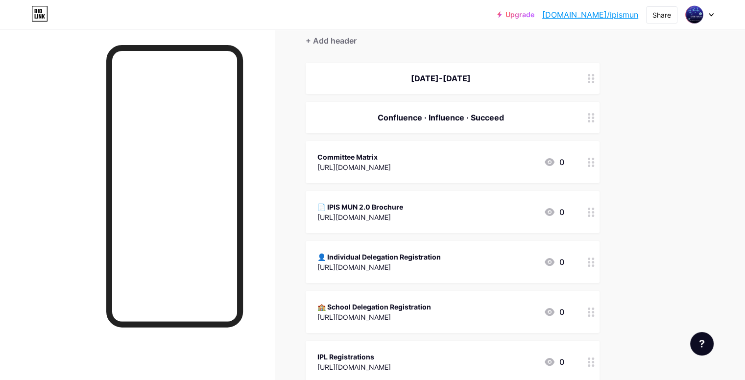
scroll to position [102, 0]
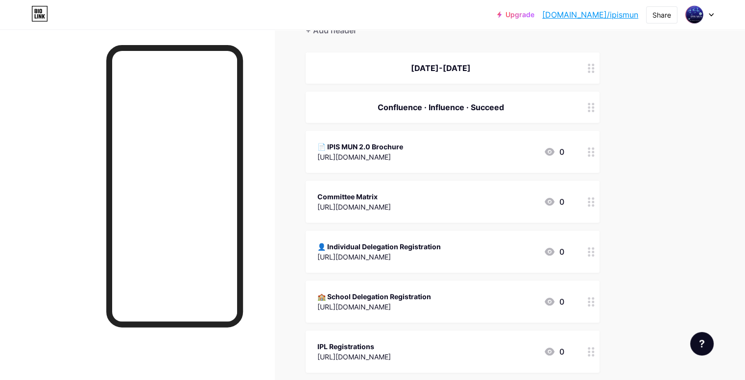
click at [641, 201] on div "Links Posts Design Subscribers NEW Stats Settings + ADD LINK + ADD EMBED + Add …" at bounding box center [320, 237] width 641 height 618
click at [385, 192] on div "Committee Matrix" at bounding box center [353, 197] width 73 height 10
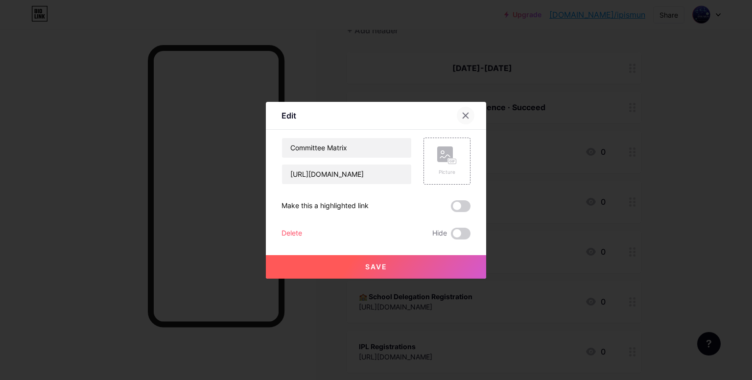
click at [467, 116] on div at bounding box center [466, 116] width 18 height 18
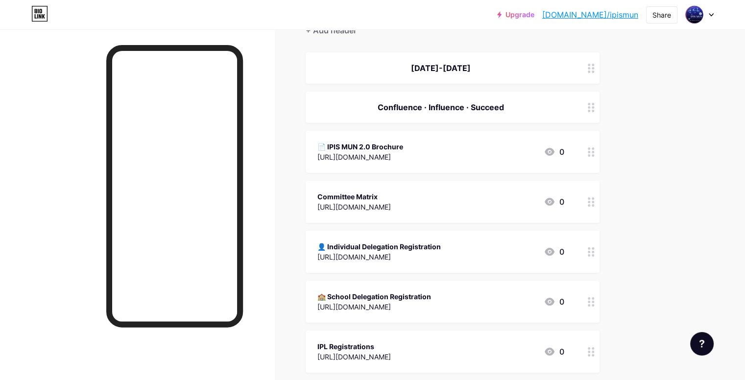
click at [385, 145] on div "📄 IPIS MUN 2.0 Brochure" at bounding box center [360, 147] width 86 height 10
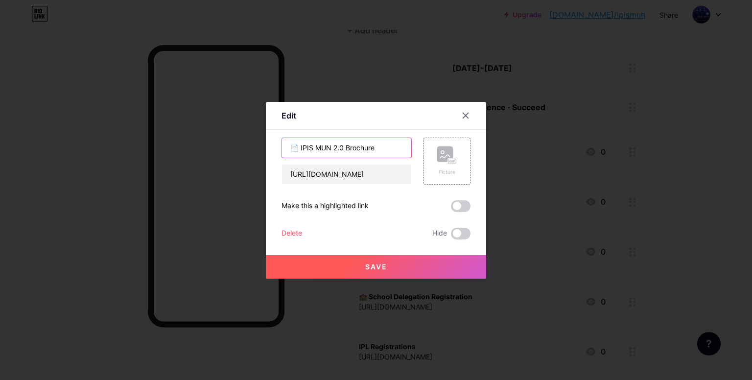
click at [301, 149] on input "📄 IPIS MUN 2.0 Brochure" at bounding box center [346, 148] width 129 height 20
type input "IPIS MUN 2.0 Brochure"
click at [351, 266] on button "Save" at bounding box center [376, 267] width 220 height 24
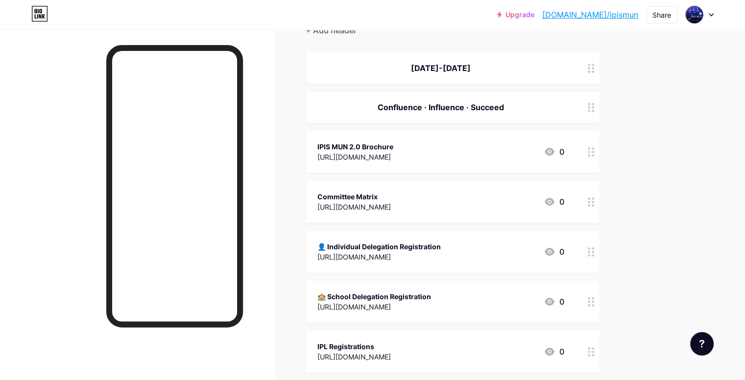
click at [441, 249] on div "👤 Individual Delegation Registration" at bounding box center [378, 246] width 123 height 10
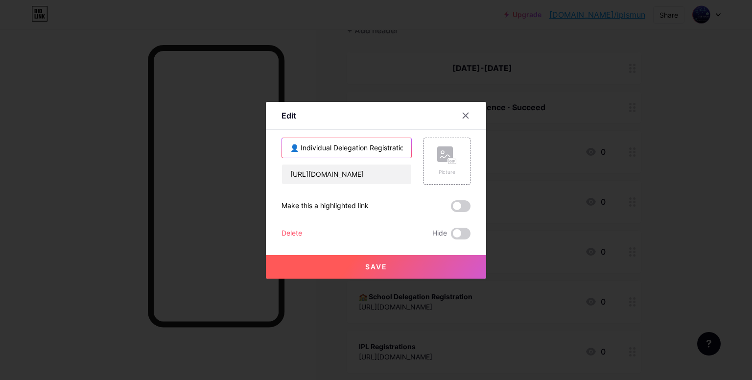
click at [292, 151] on input "👤 Individual Delegation Registration" at bounding box center [346, 148] width 129 height 20
type input "Individual Delegation Registration"
click at [349, 266] on button "Save" at bounding box center [376, 267] width 220 height 24
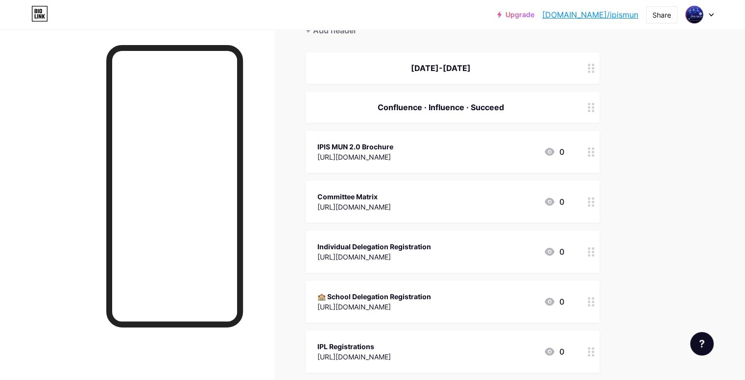
click at [357, 293] on div "🏫 School Delegation Registration https://docs.google.com/forms/d/e/1FAIpQLSfJeB…" at bounding box center [453, 302] width 294 height 42
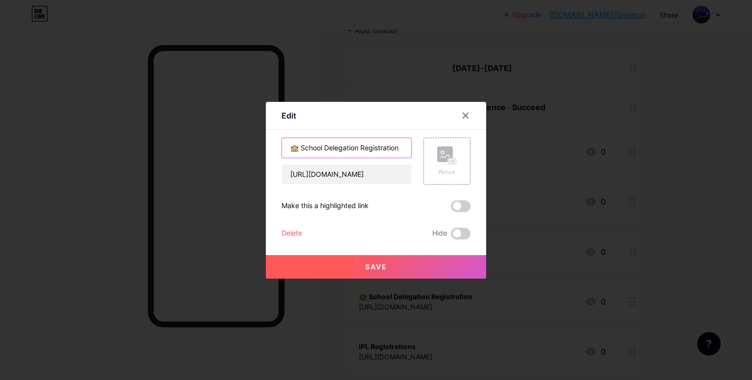
click at [296, 148] on input "🏫 School Delegation Registration" at bounding box center [346, 148] width 129 height 20
type input "School Delegation Registration"
click at [327, 269] on button "Save" at bounding box center [376, 267] width 220 height 24
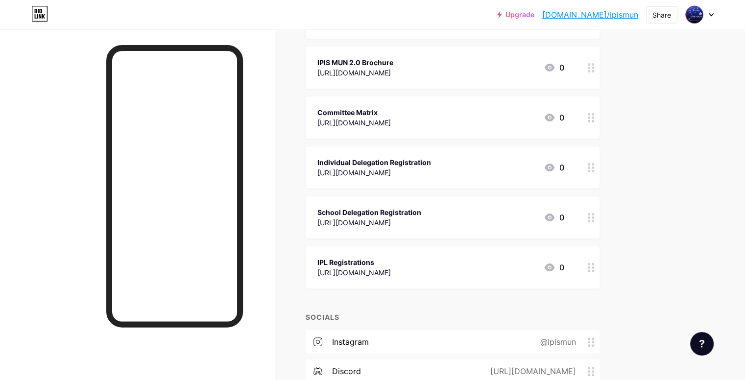
scroll to position [0, 0]
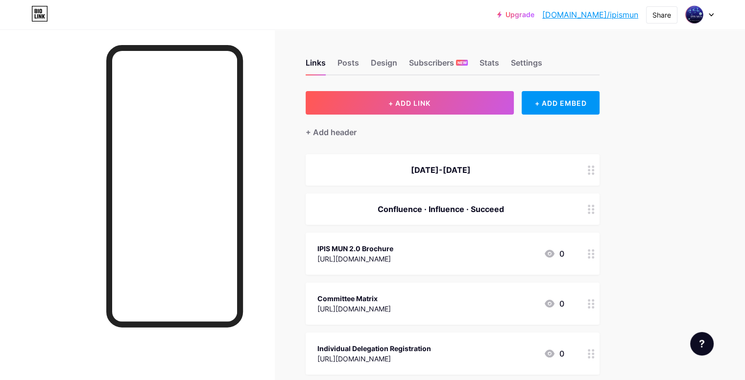
click at [598, 14] on link "[DOMAIN_NAME]/ipismun" at bounding box center [590, 15] width 96 height 12
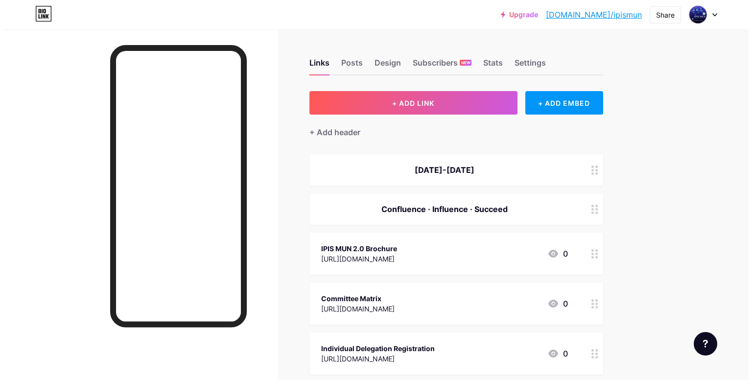
scroll to position [266, 0]
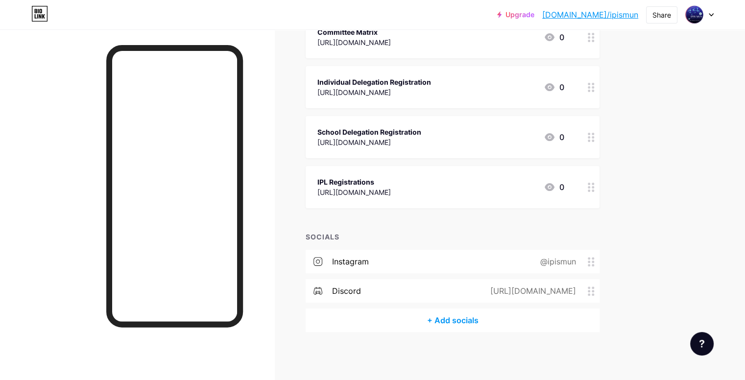
click at [422, 313] on div "+ Add socials" at bounding box center [453, 321] width 294 height 24
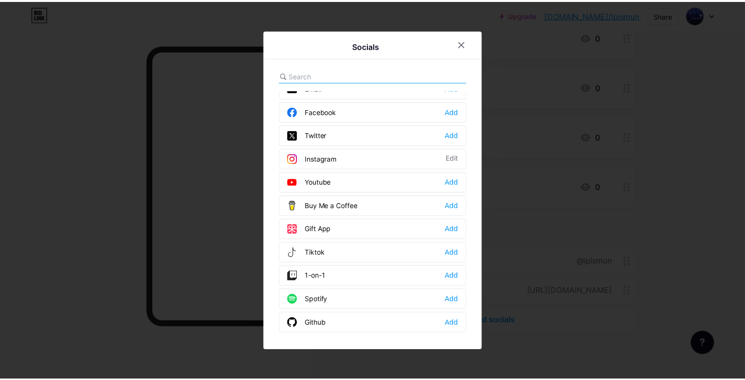
scroll to position [0, 0]
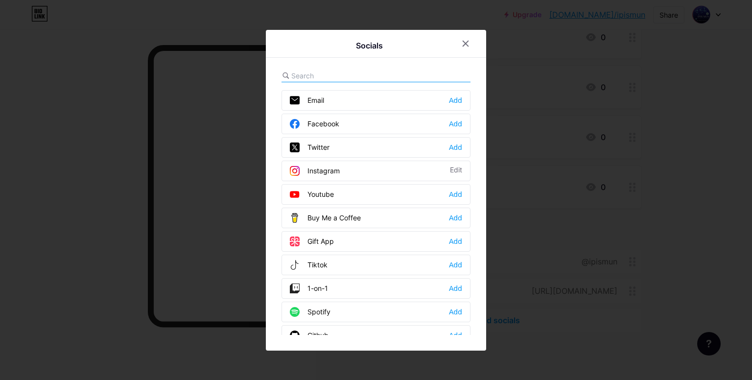
click at [360, 73] on input "text" at bounding box center [345, 76] width 108 height 10
click at [445, 103] on div "Email Add" at bounding box center [376, 100] width 189 height 21
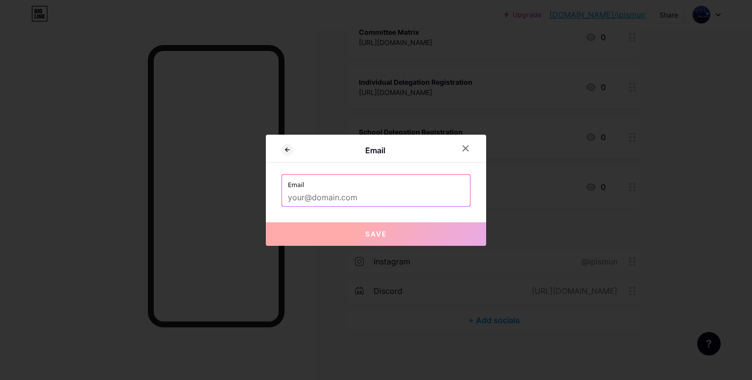
click at [386, 168] on div "Email Email Save" at bounding box center [376, 190] width 220 height 111
click at [374, 199] on input "text" at bounding box center [376, 198] width 176 height 17
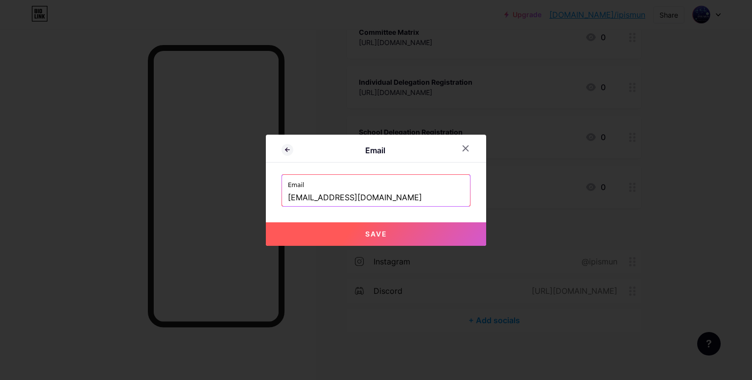
click at [376, 236] on span "Save" at bounding box center [376, 234] width 22 height 8
type input "mailto:[EMAIL_ADDRESS][DOMAIN_NAME]"
